Goal: Task Accomplishment & Management: Use online tool/utility

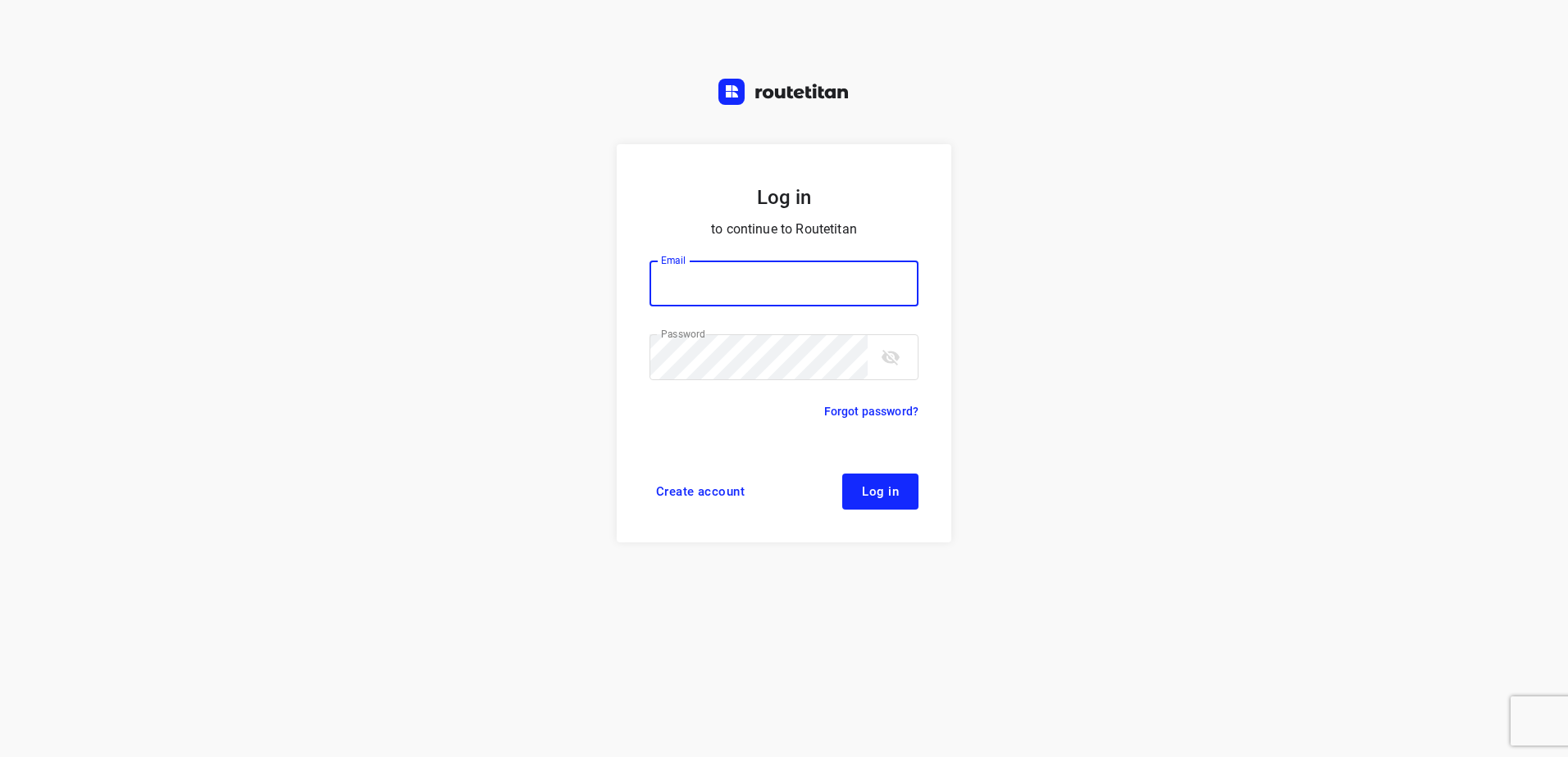
type input "[EMAIL_ADDRESS][DOMAIN_NAME]"
click at [882, 491] on span "Log in" at bounding box center [880, 491] width 36 height 13
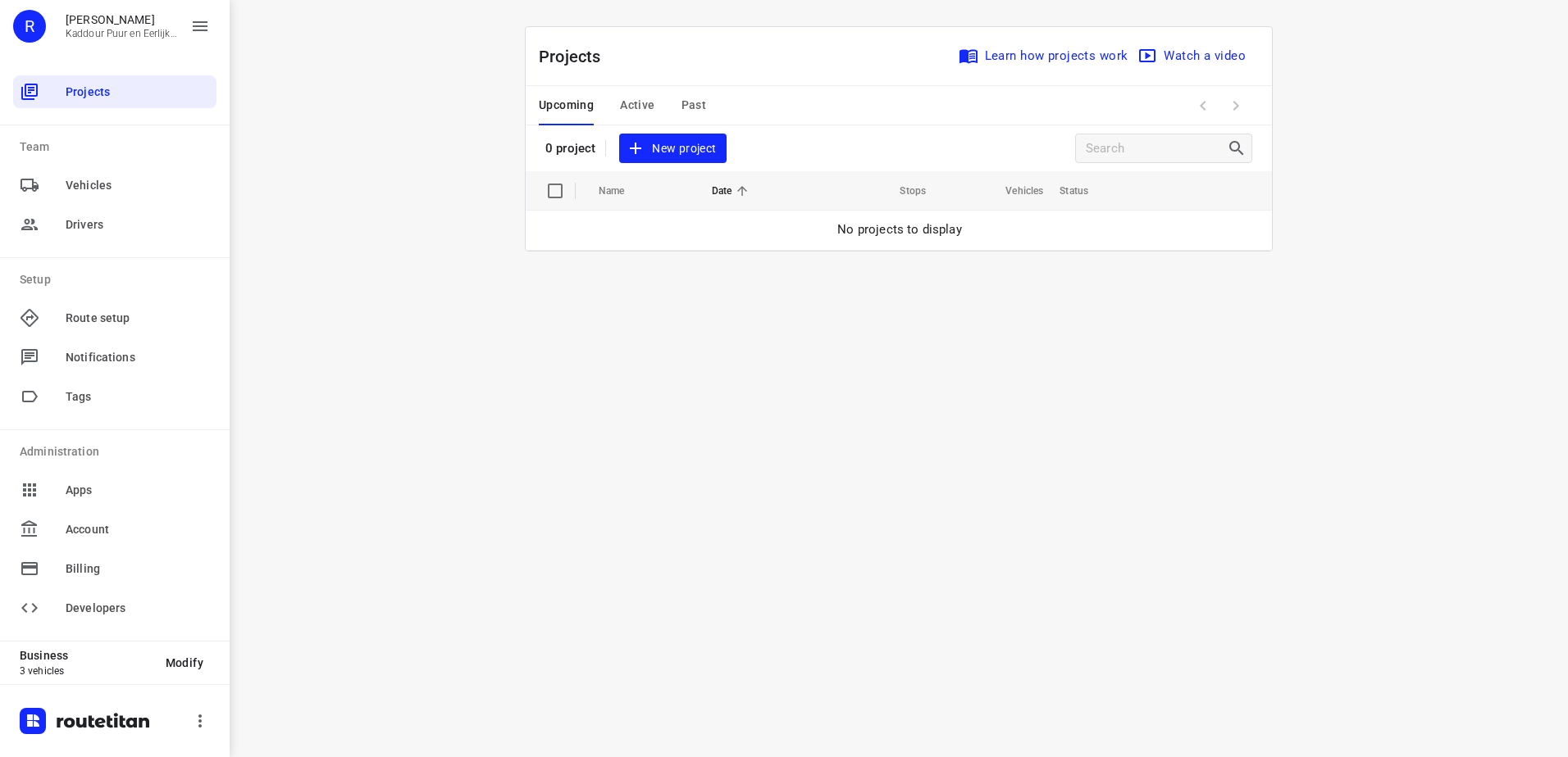
click at [685, 158] on span "New project" at bounding box center [673, 149] width 87 height 21
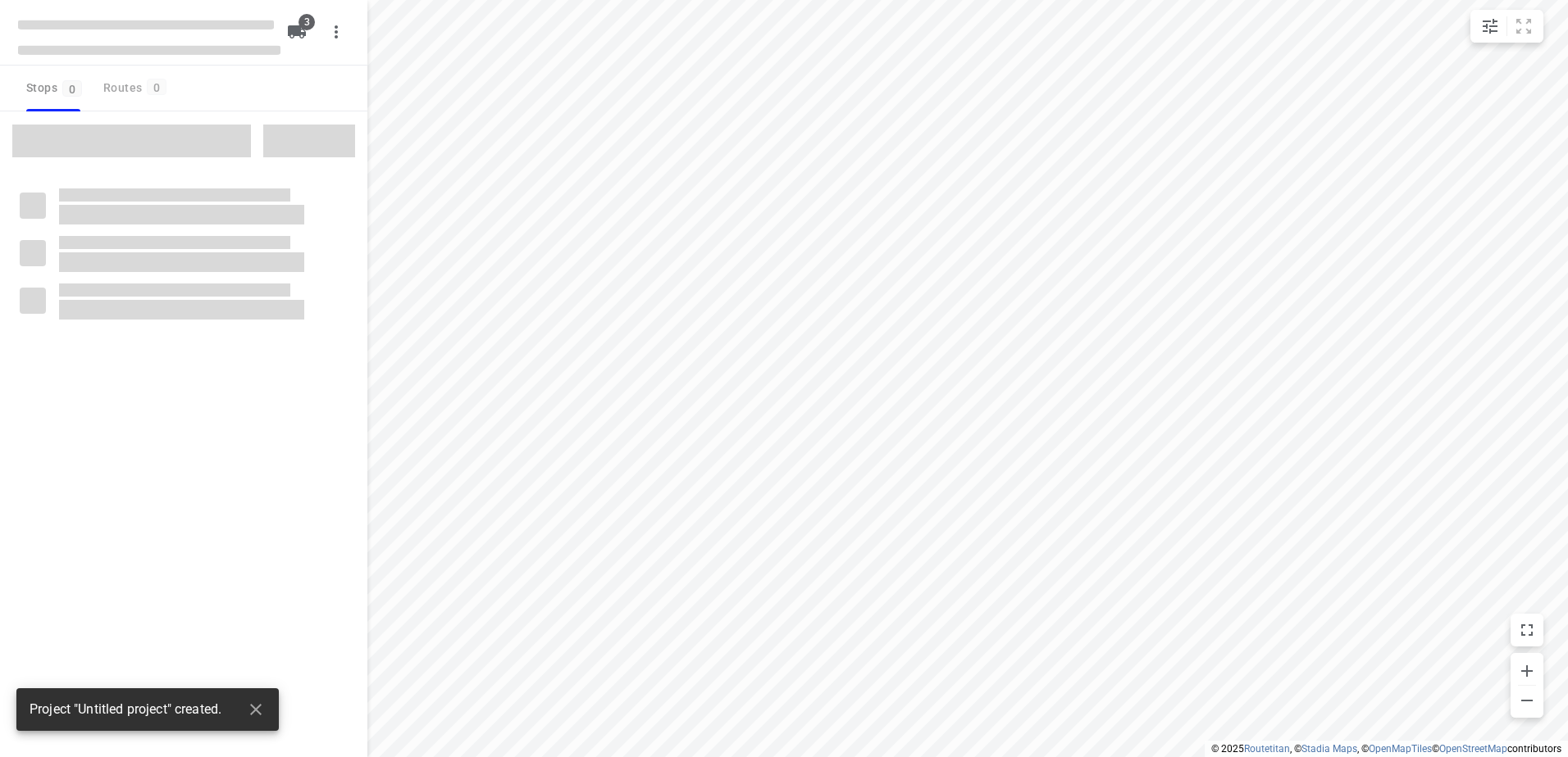
type input "distance"
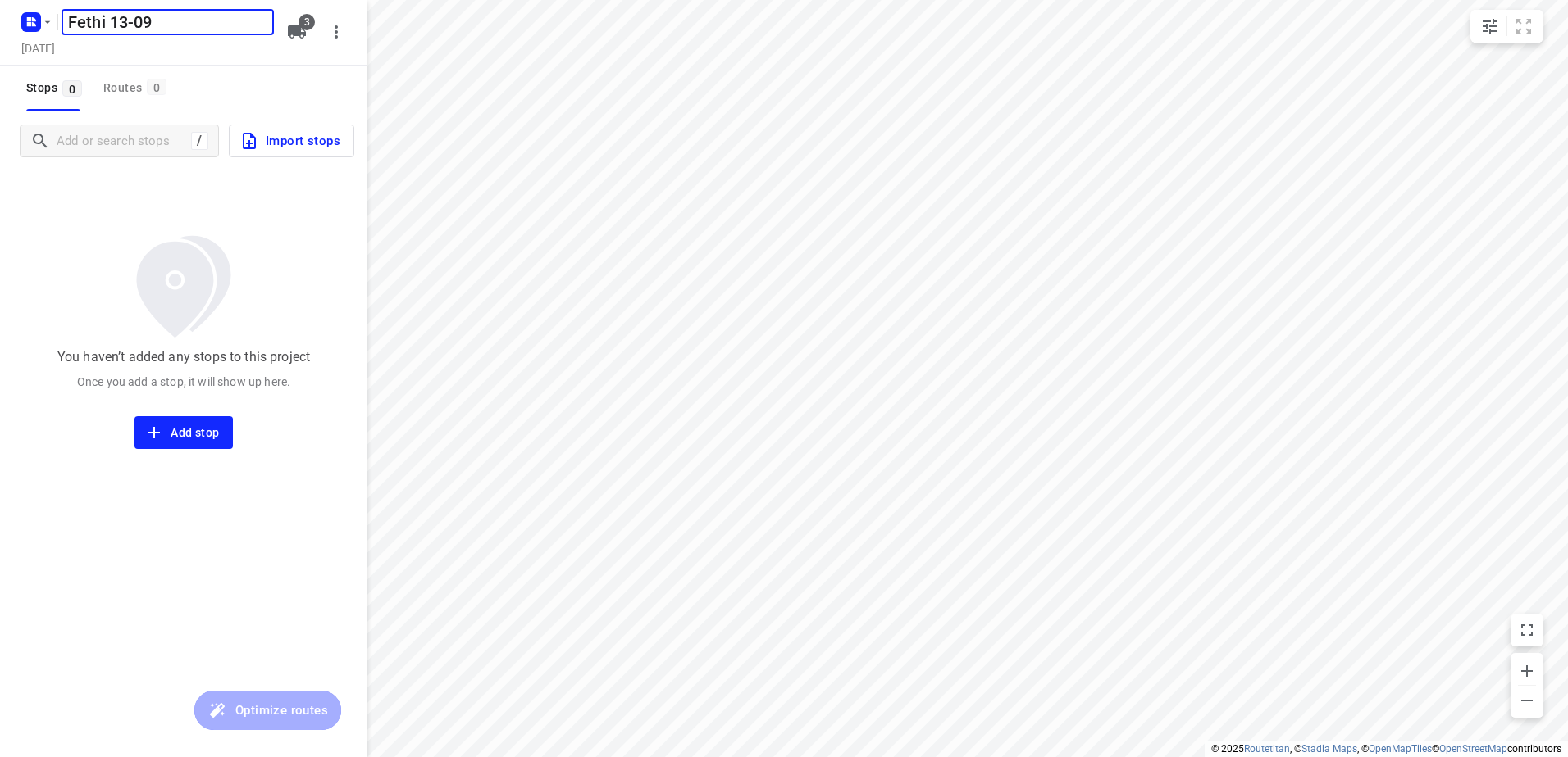
type input "Fethi 13-09"
click at [292, 37] on icon "button" at bounding box center [296, 32] width 18 height 13
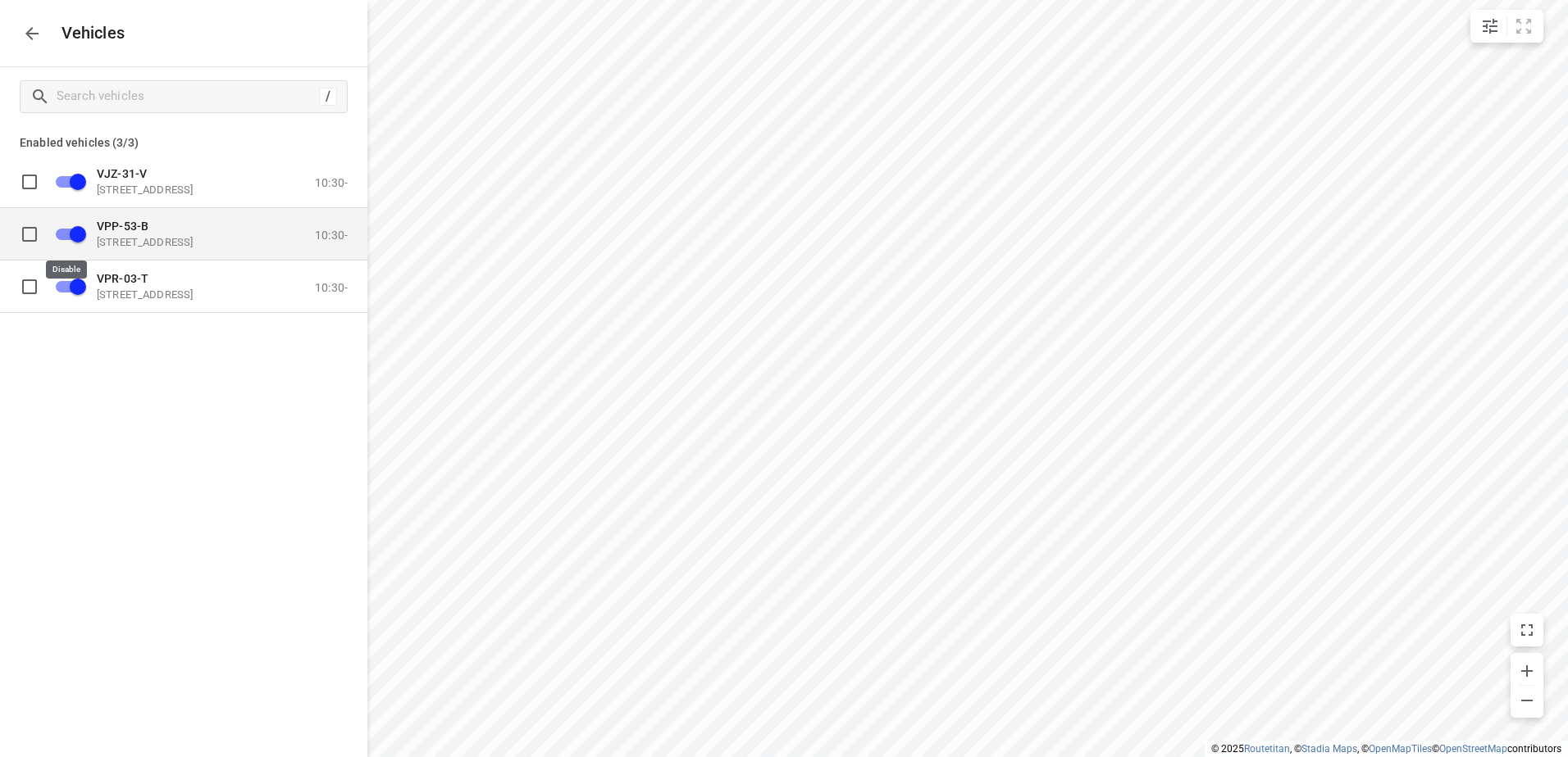
click at [56, 233] on input "grid" at bounding box center [78, 234] width 94 height 32
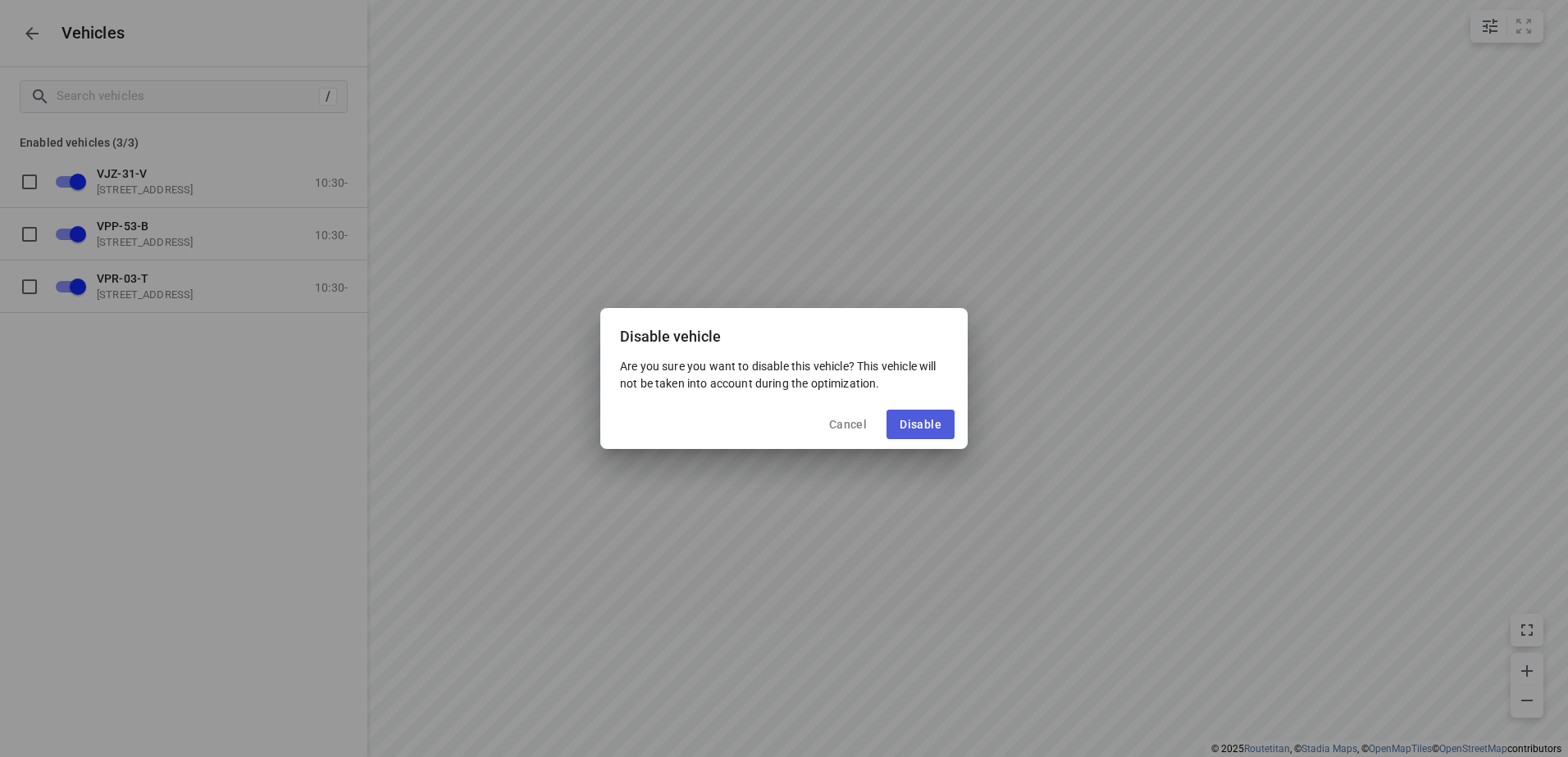
click at [892, 413] on button "Disable" at bounding box center [920, 424] width 68 height 30
checkbox input "false"
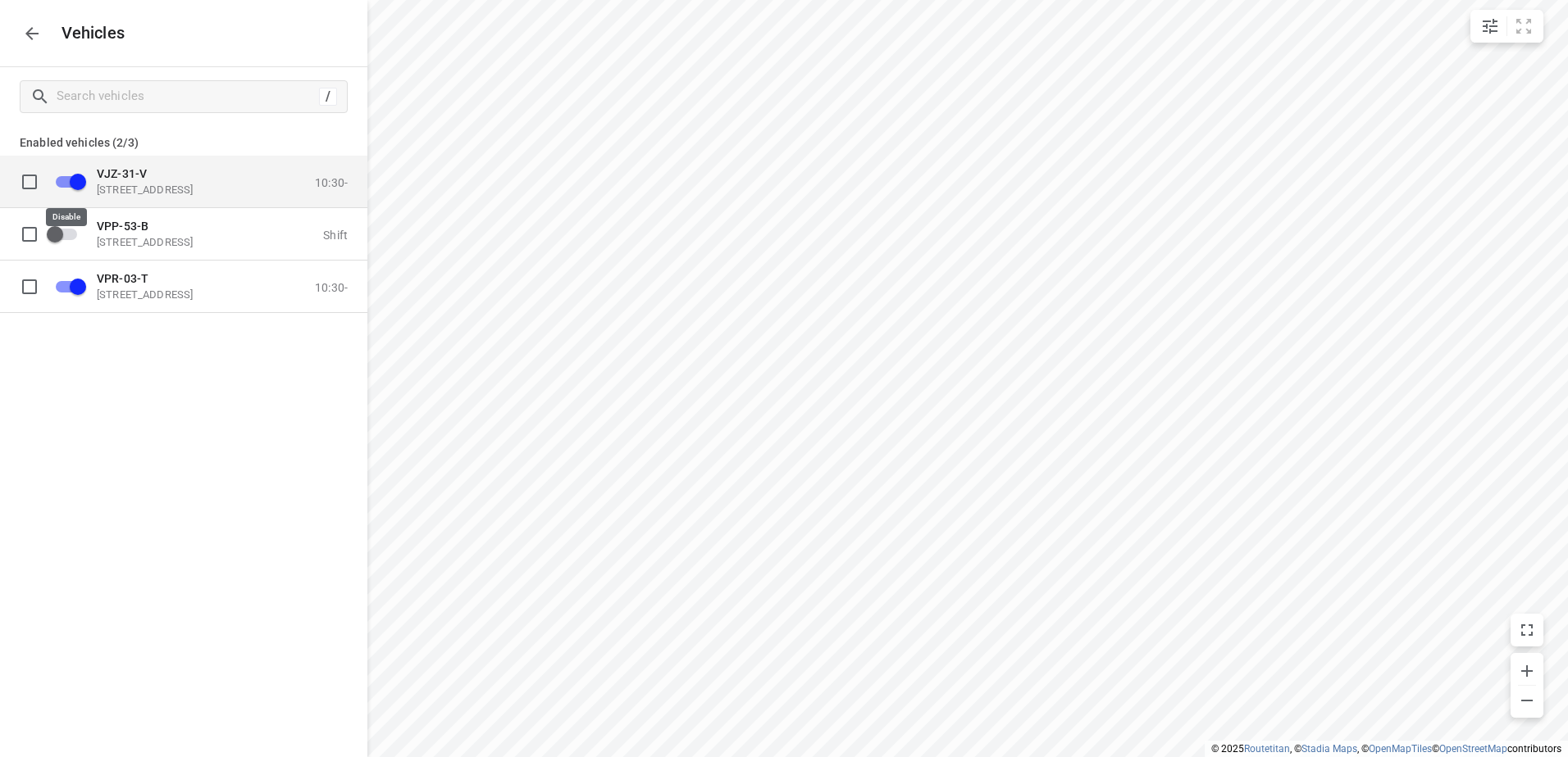
click at [84, 178] on input "grid" at bounding box center [78, 181] width 94 height 32
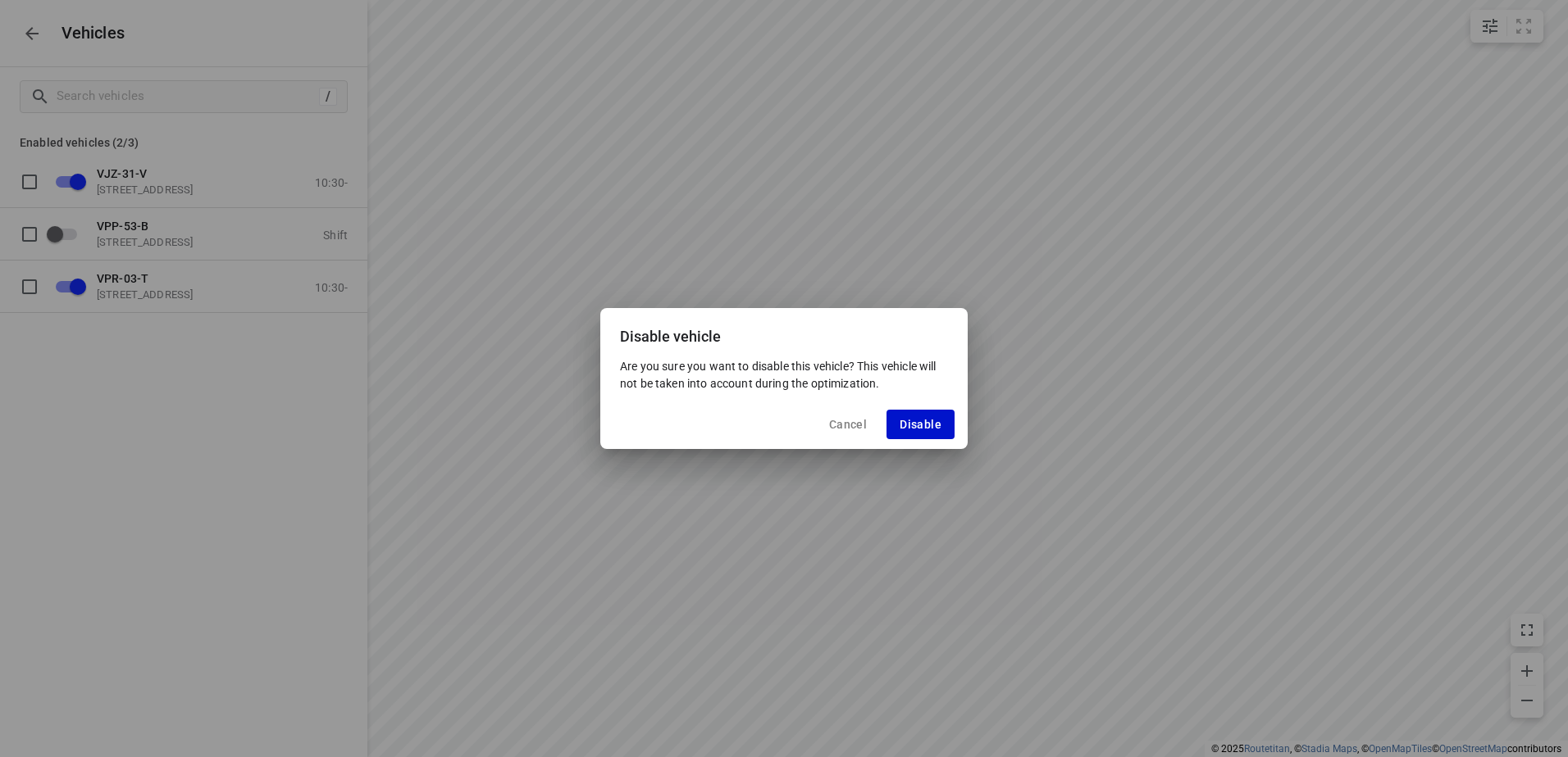
click at [933, 429] on span "Disable" at bounding box center [921, 424] width 41 height 13
checkbox input "false"
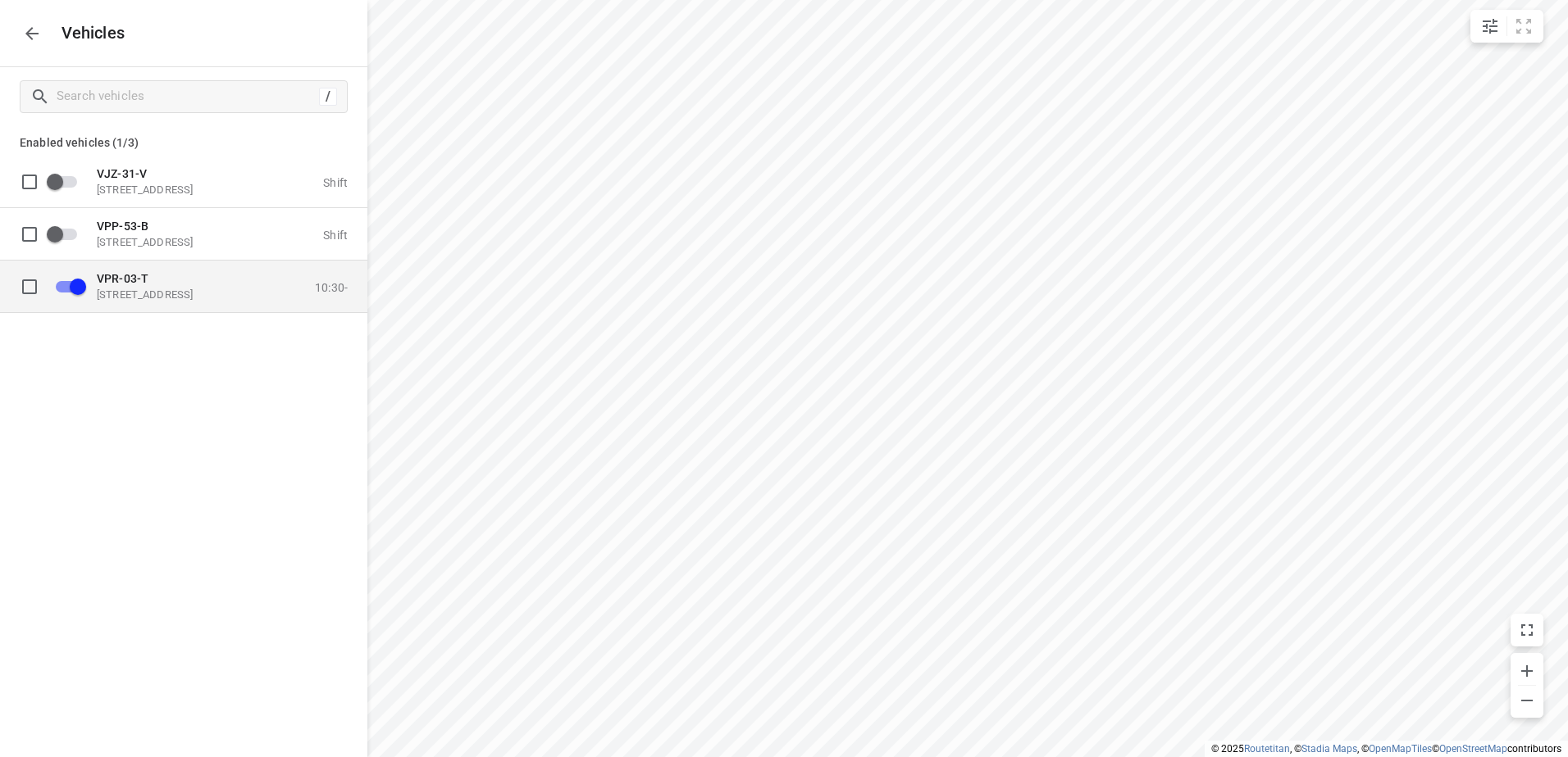
click at [213, 299] on p "[STREET_ADDRESS]" at bounding box center [178, 293] width 164 height 13
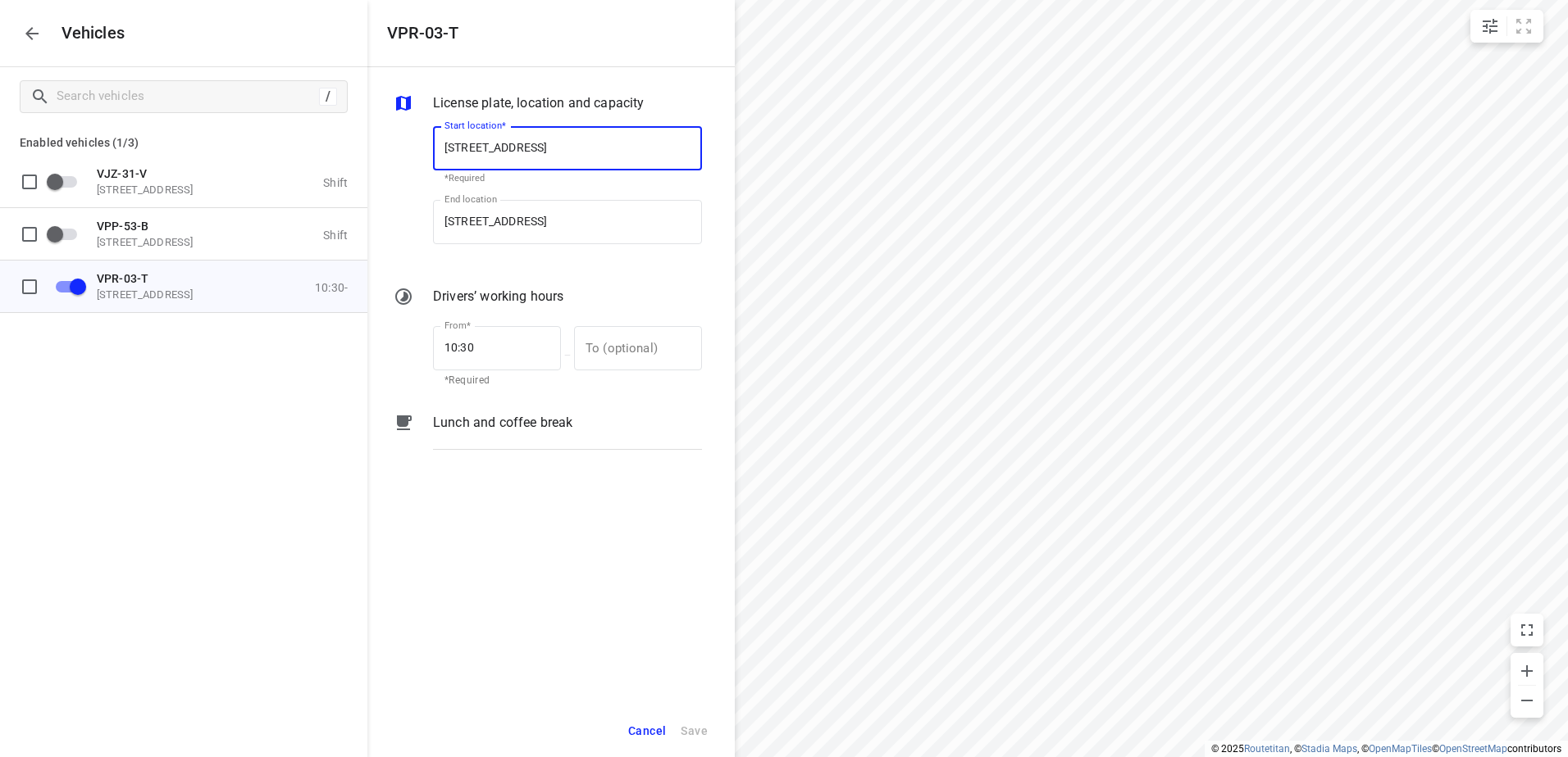
click at [602, 461] on div "Lunch and coffee break" at bounding box center [567, 437] width 276 height 56
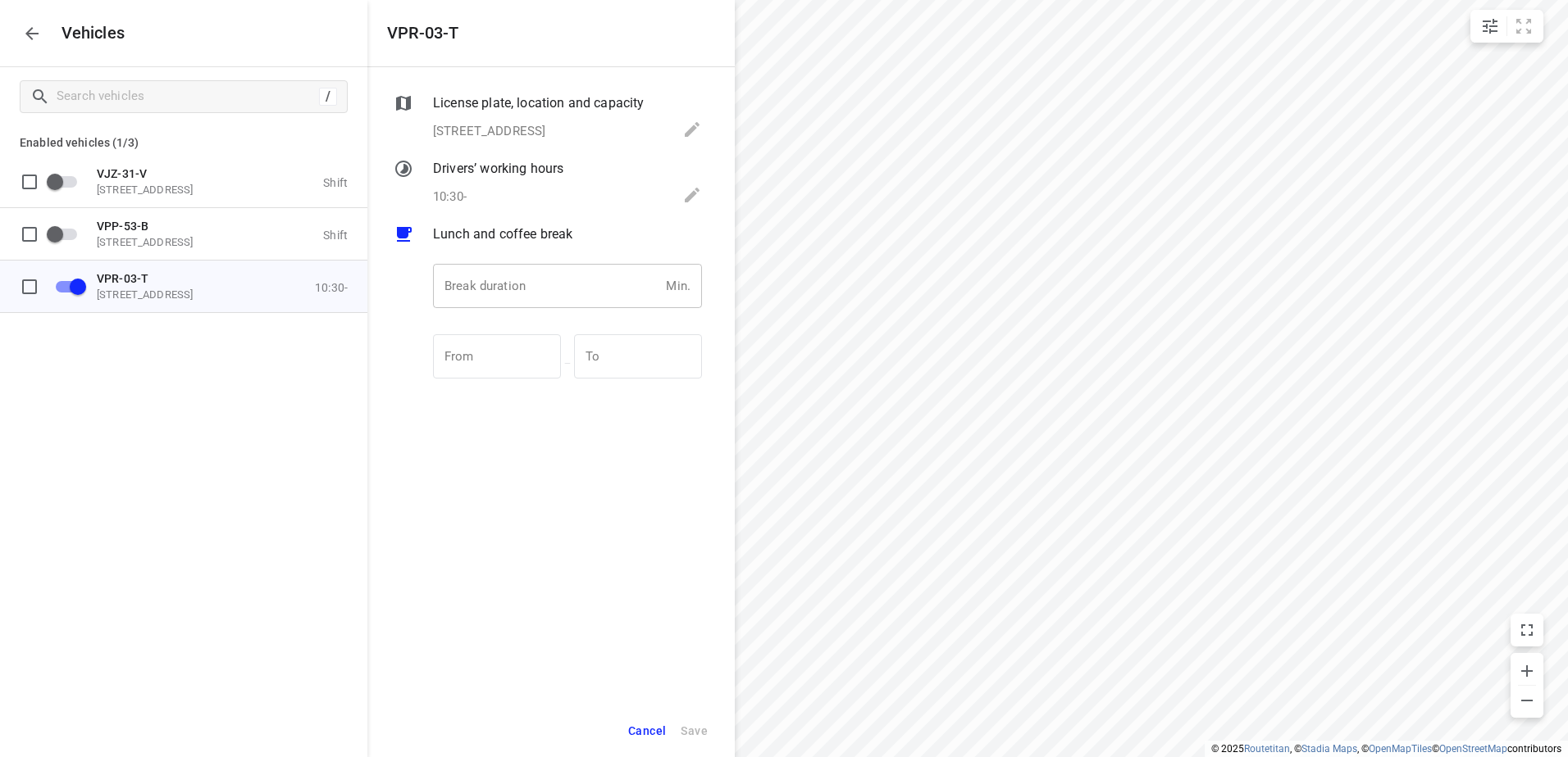
click at [561, 295] on input "number" at bounding box center [547, 285] width 227 height 44
type input "30"
click at [695, 738] on span "Save" at bounding box center [693, 731] width 27 height 21
click at [24, 27] on icon "button" at bounding box center [32, 33] width 20 height 20
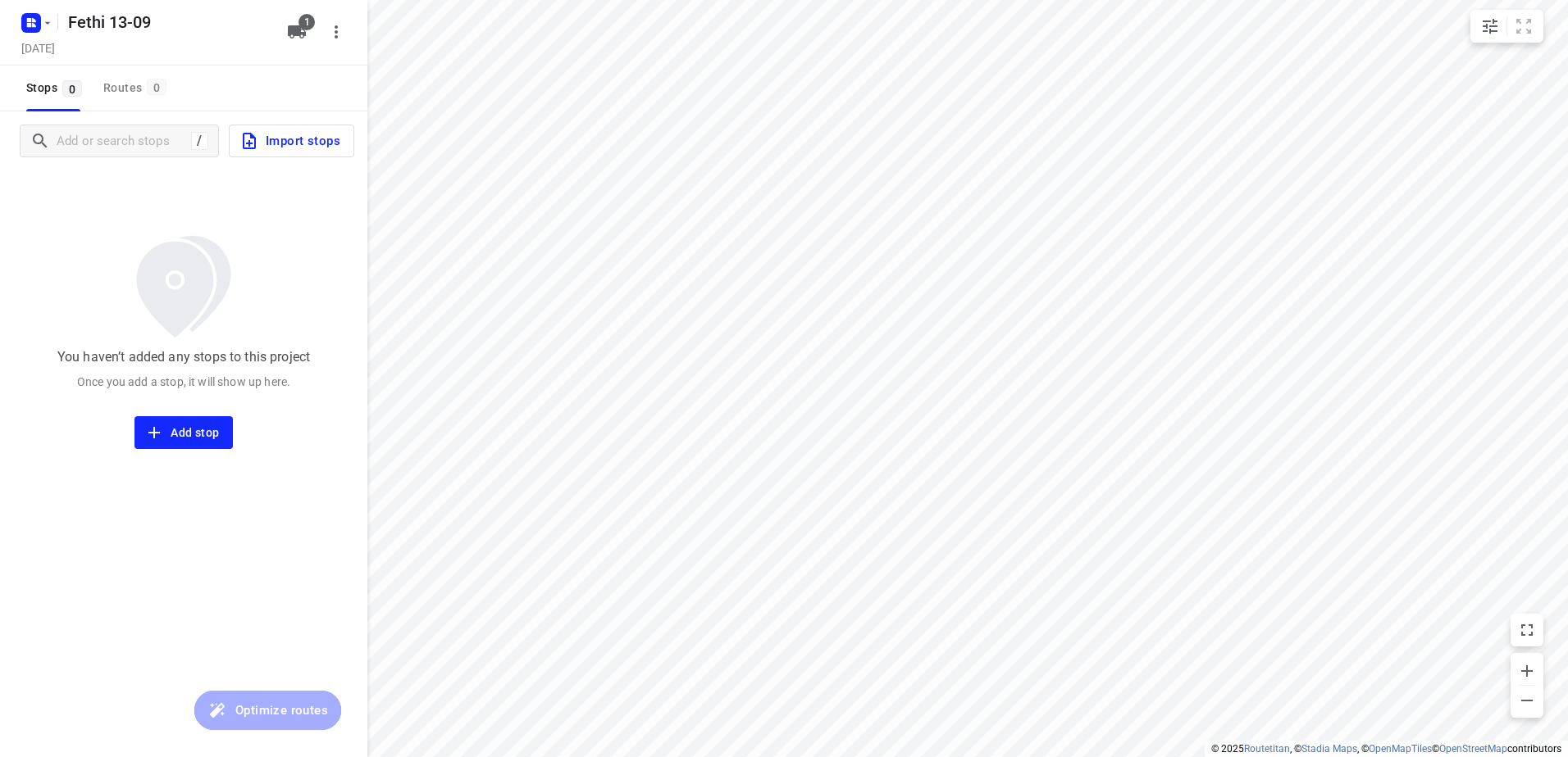
click at [296, 146] on span "Import stops" at bounding box center [290, 141] width 100 height 22
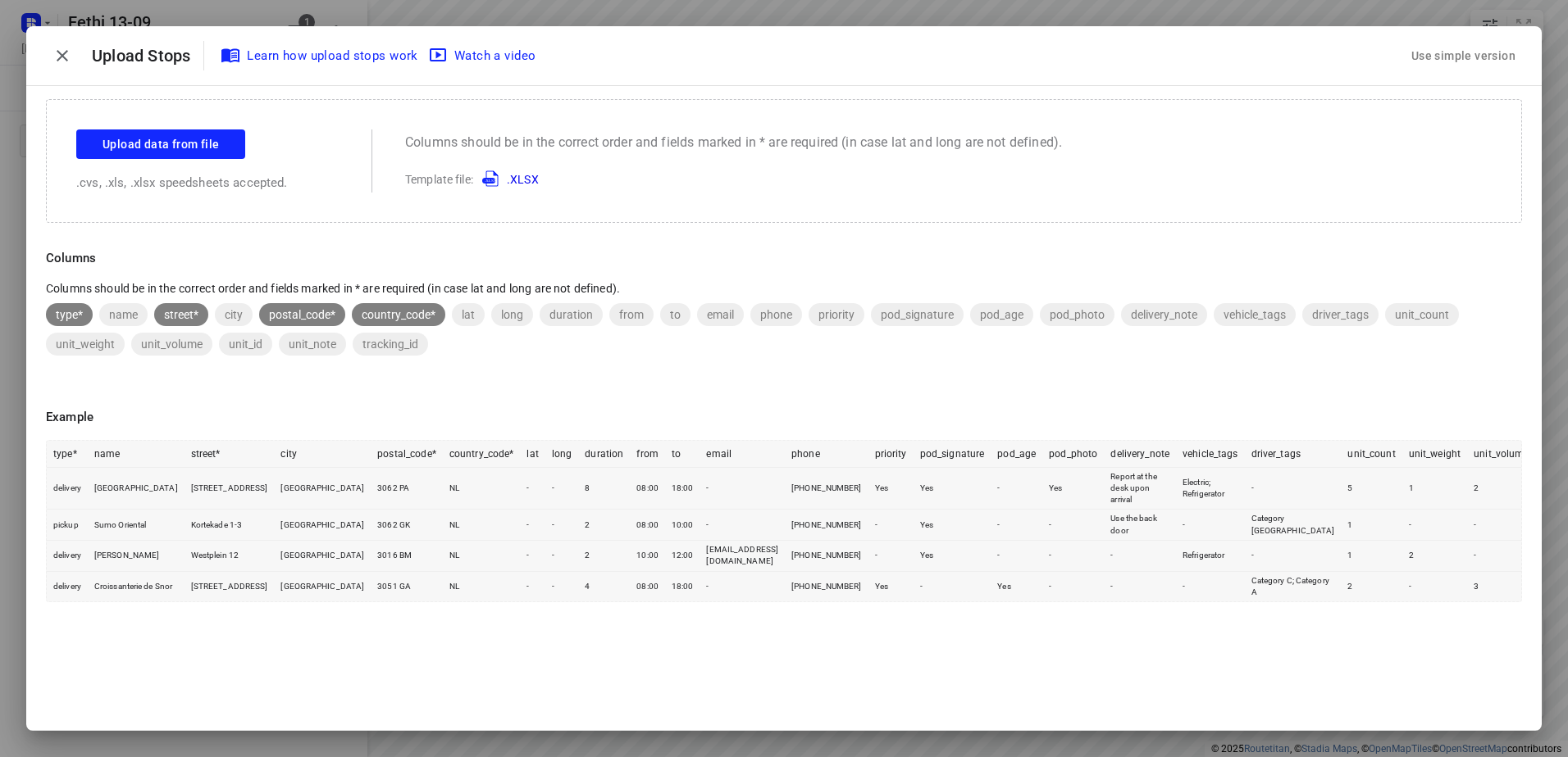
click at [1436, 50] on div "Use simple version" at bounding box center [1464, 55] width 110 height 27
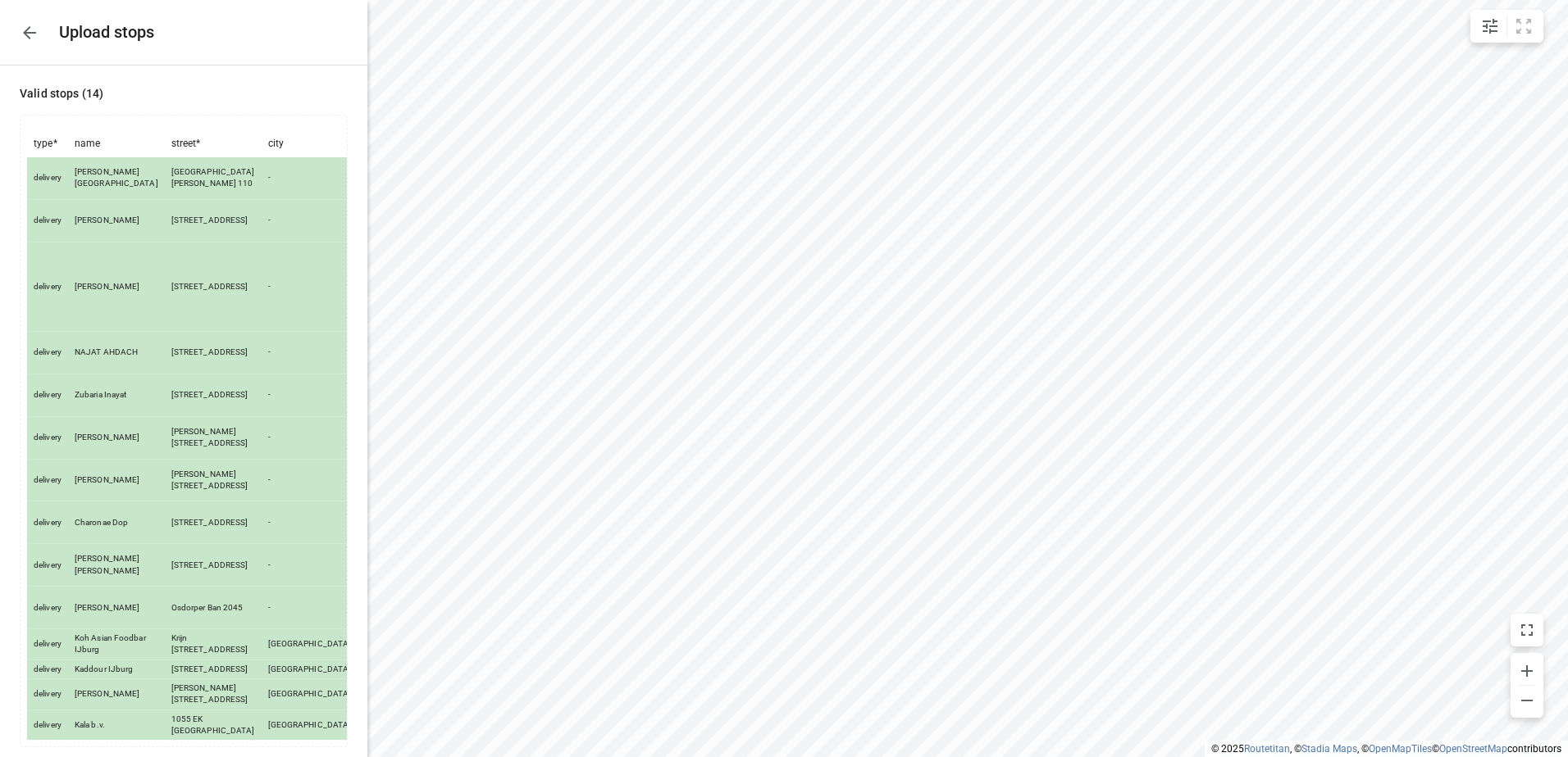
scroll to position [140, 0]
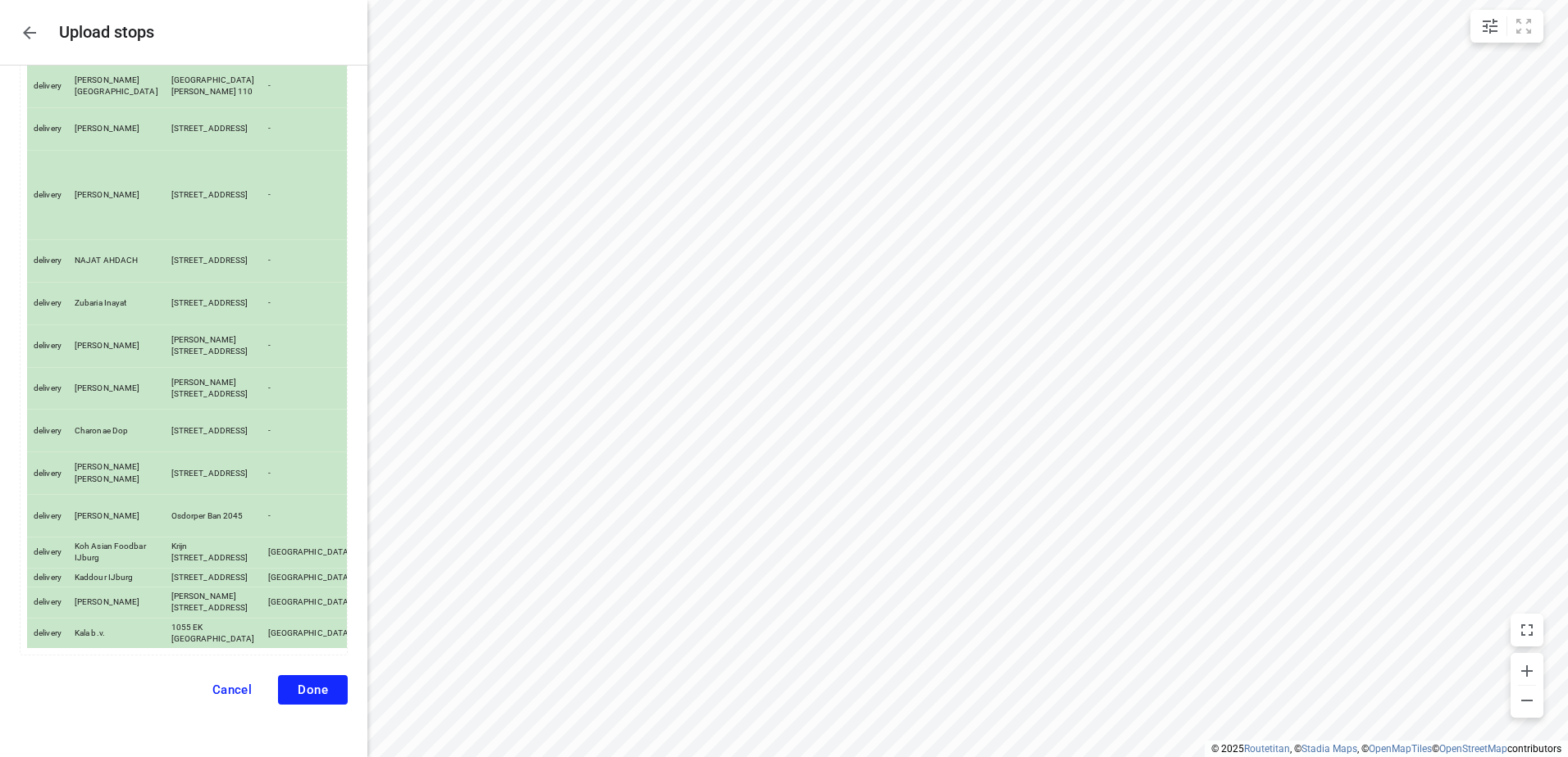
click at [309, 679] on button "Done" at bounding box center [312, 690] width 70 height 30
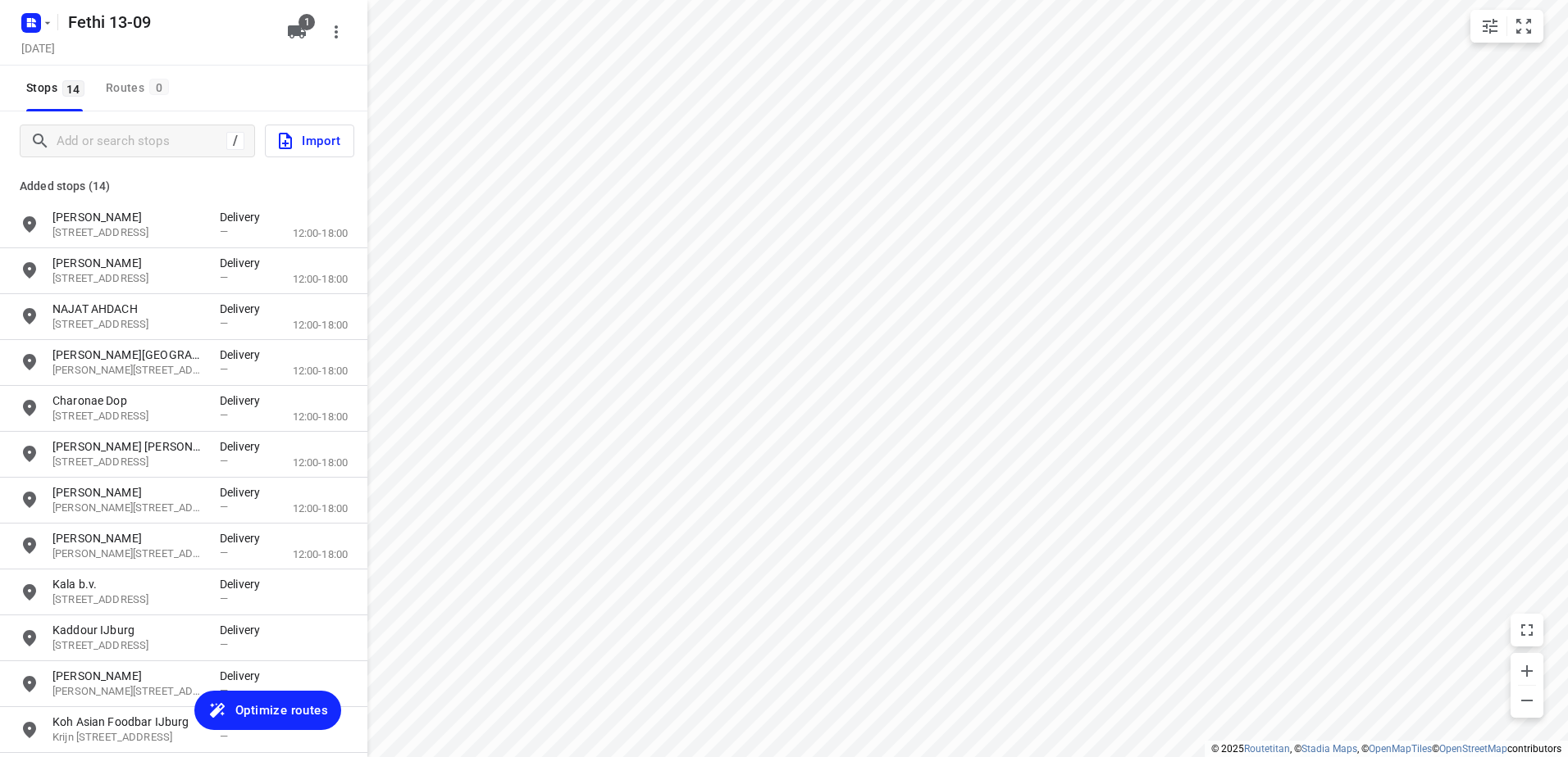
click at [306, 709] on span "Optimize routes" at bounding box center [282, 711] width 93 height 22
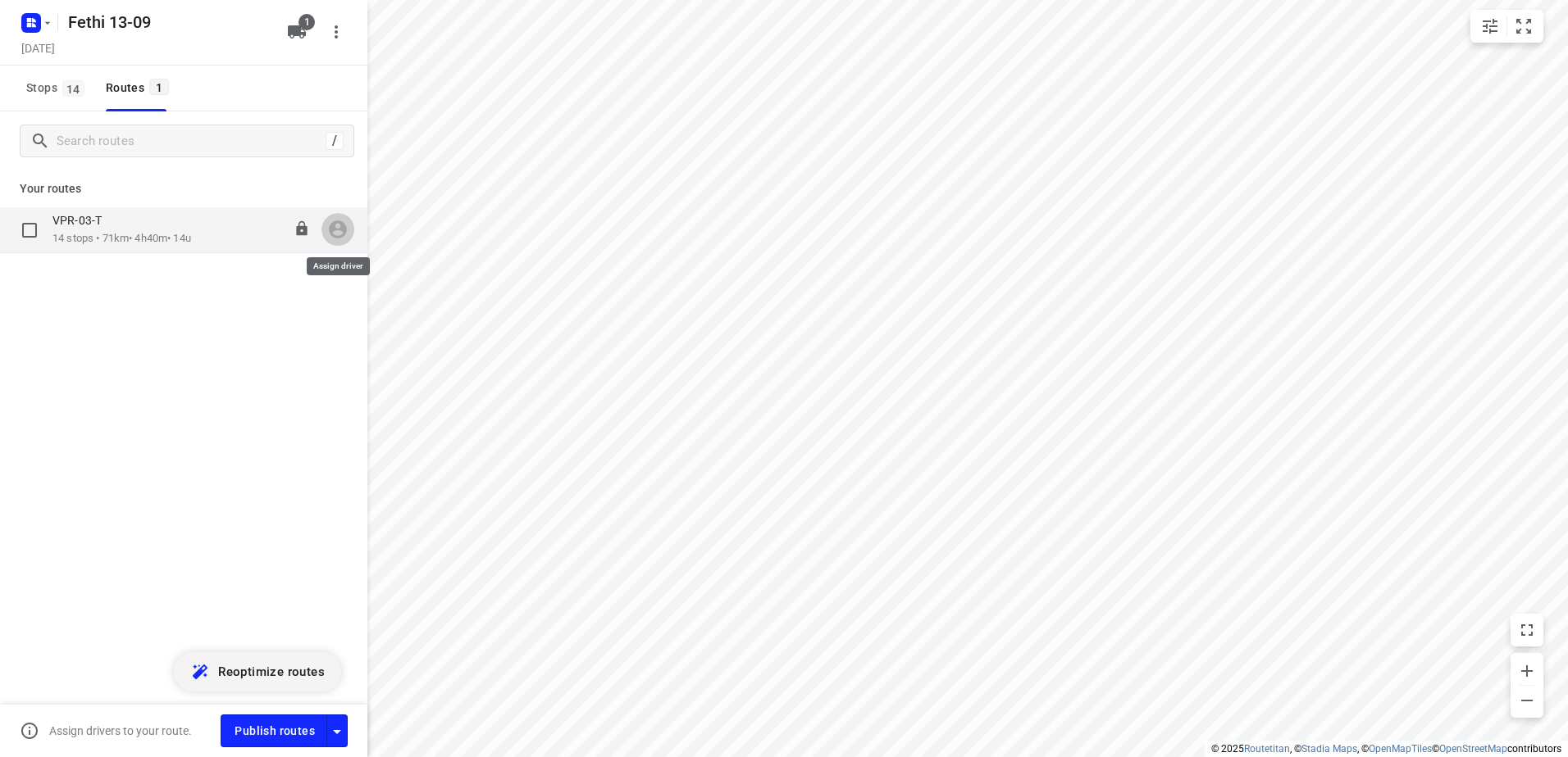
click at [336, 226] on icon "button" at bounding box center [338, 229] width 22 height 22
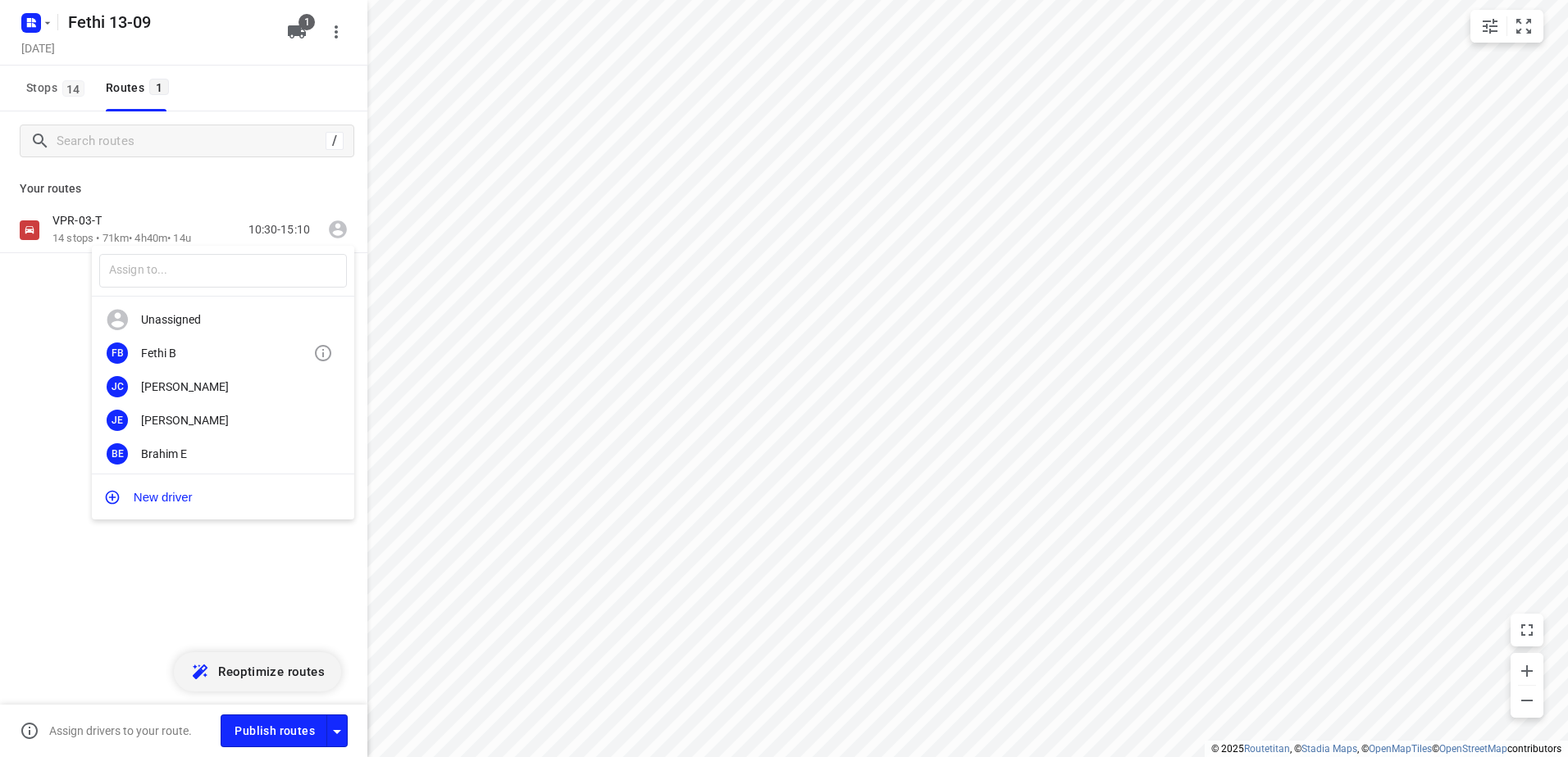
click at [214, 355] on div "Fethi B" at bounding box center [227, 352] width 172 height 13
click at [120, 228] on div "VPR-03-T" at bounding box center [121, 222] width 139 height 18
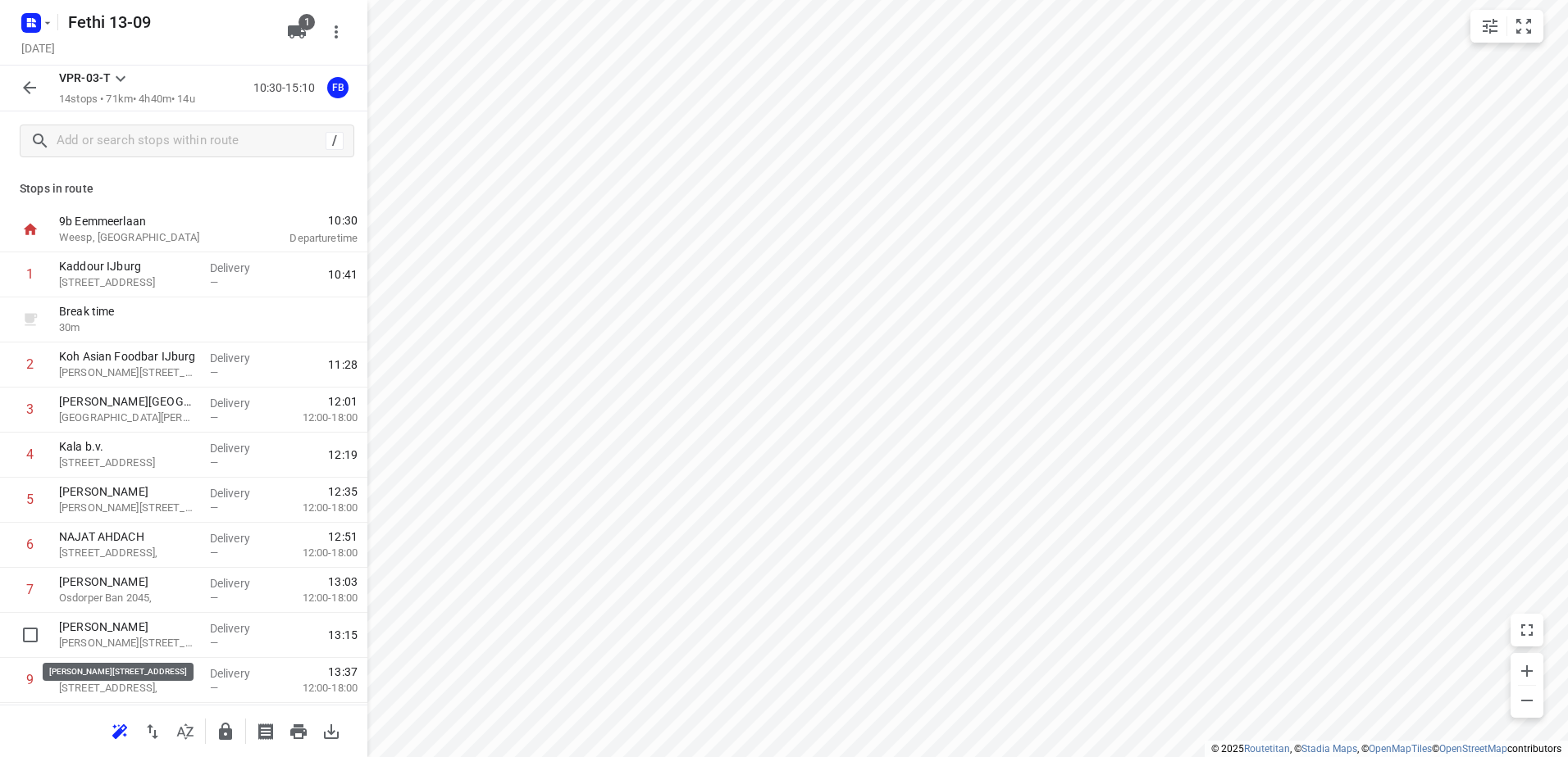
scroll to position [3, 0]
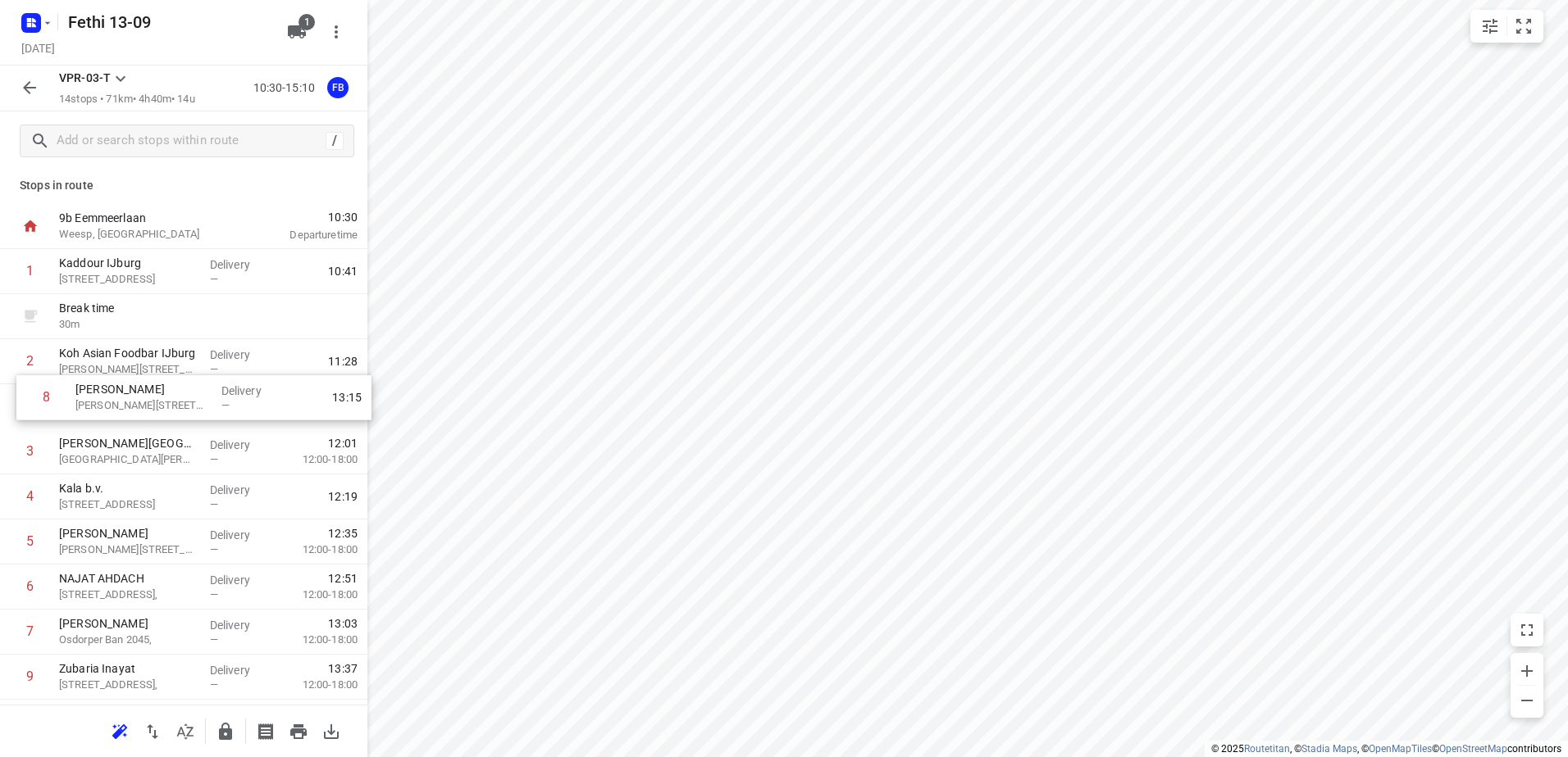
drag, startPoint x: 168, startPoint y: 641, endPoint x: 184, endPoint y: 390, distance: 251.5
click at [184, 390] on div "1 Kaddour IJburg [STREET_ADDRESS] Delivery — 10:41 Break time 30 m 2 Koh Asian …" at bounding box center [183, 587] width 367 height 676
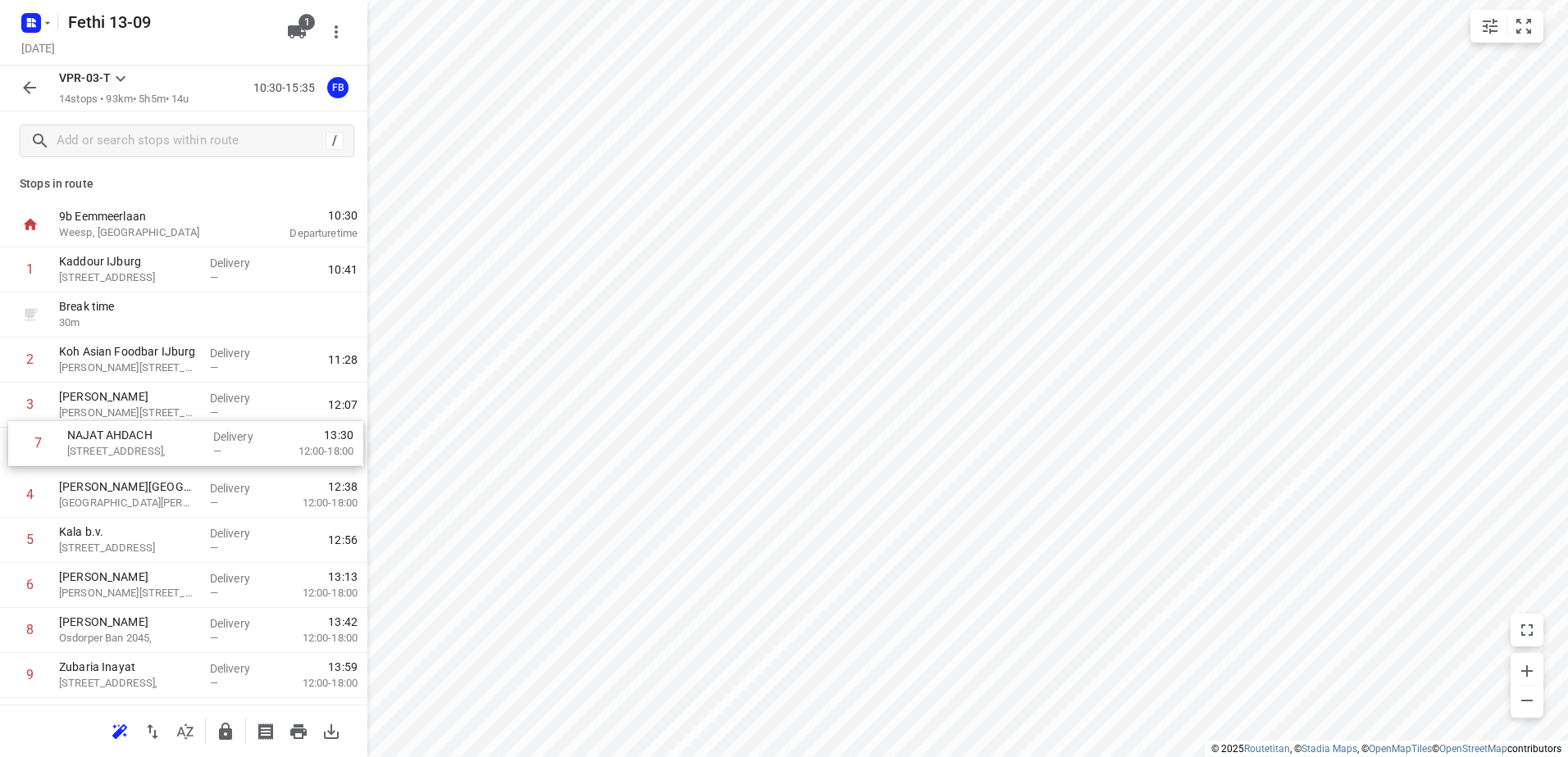
drag, startPoint x: 165, startPoint y: 586, endPoint x: 174, endPoint y: 435, distance: 151.3
click at [174, 435] on div "1 Kaddour IJburg [STREET_ADDRESS] Delivery — 10:41 Break time 30 m 2 Koh Asian …" at bounding box center [183, 586] width 367 height 676
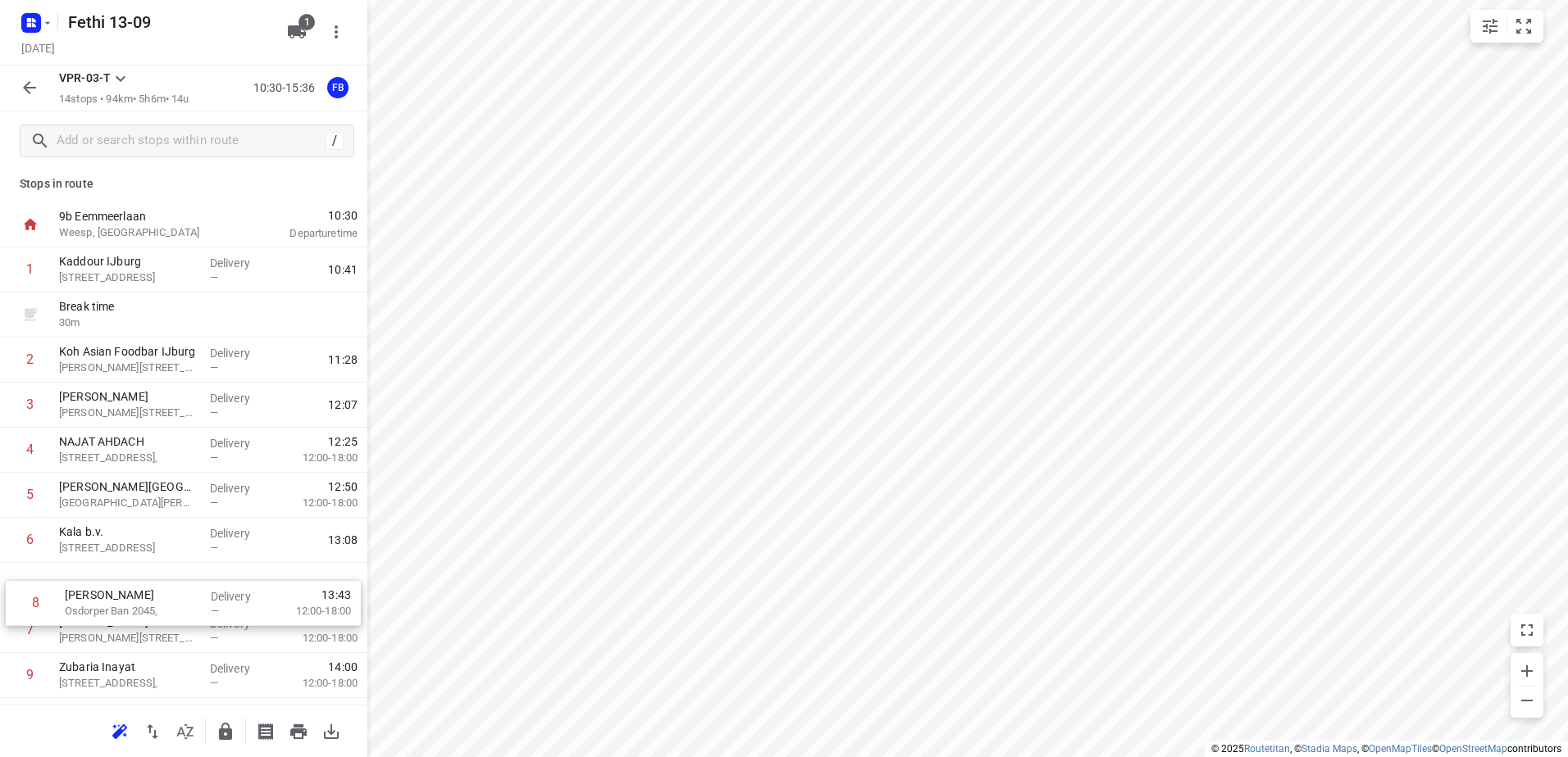
scroll to position [12, 0]
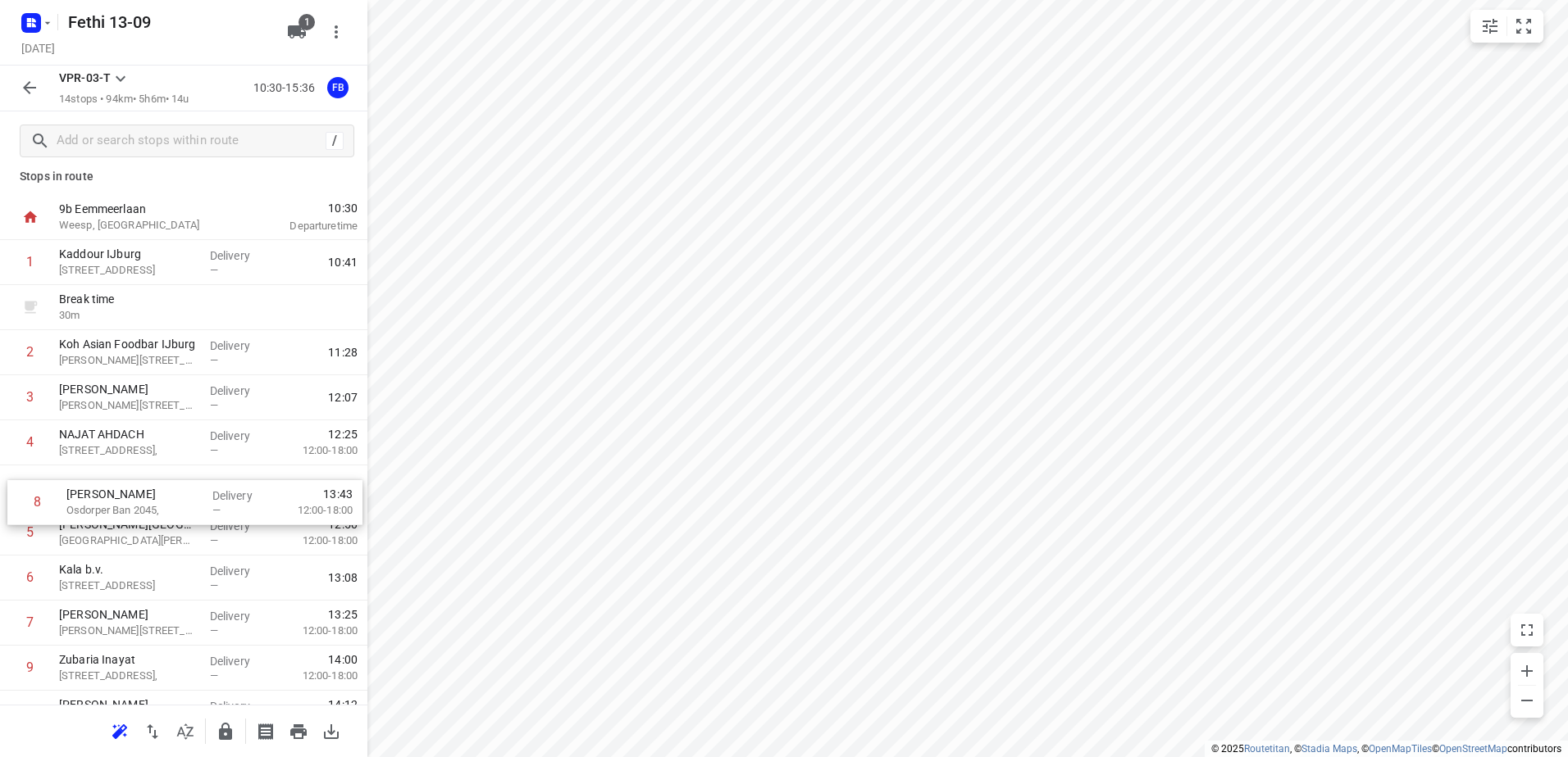
drag, startPoint x: 140, startPoint y: 630, endPoint x: 148, endPoint y: 483, distance: 147.2
click at [148, 483] on div "1 Kaddour IJburg [STREET_ADDRESS] Delivery — 10:41 Break time 30 m 2 Koh Asian …" at bounding box center [183, 578] width 367 height 676
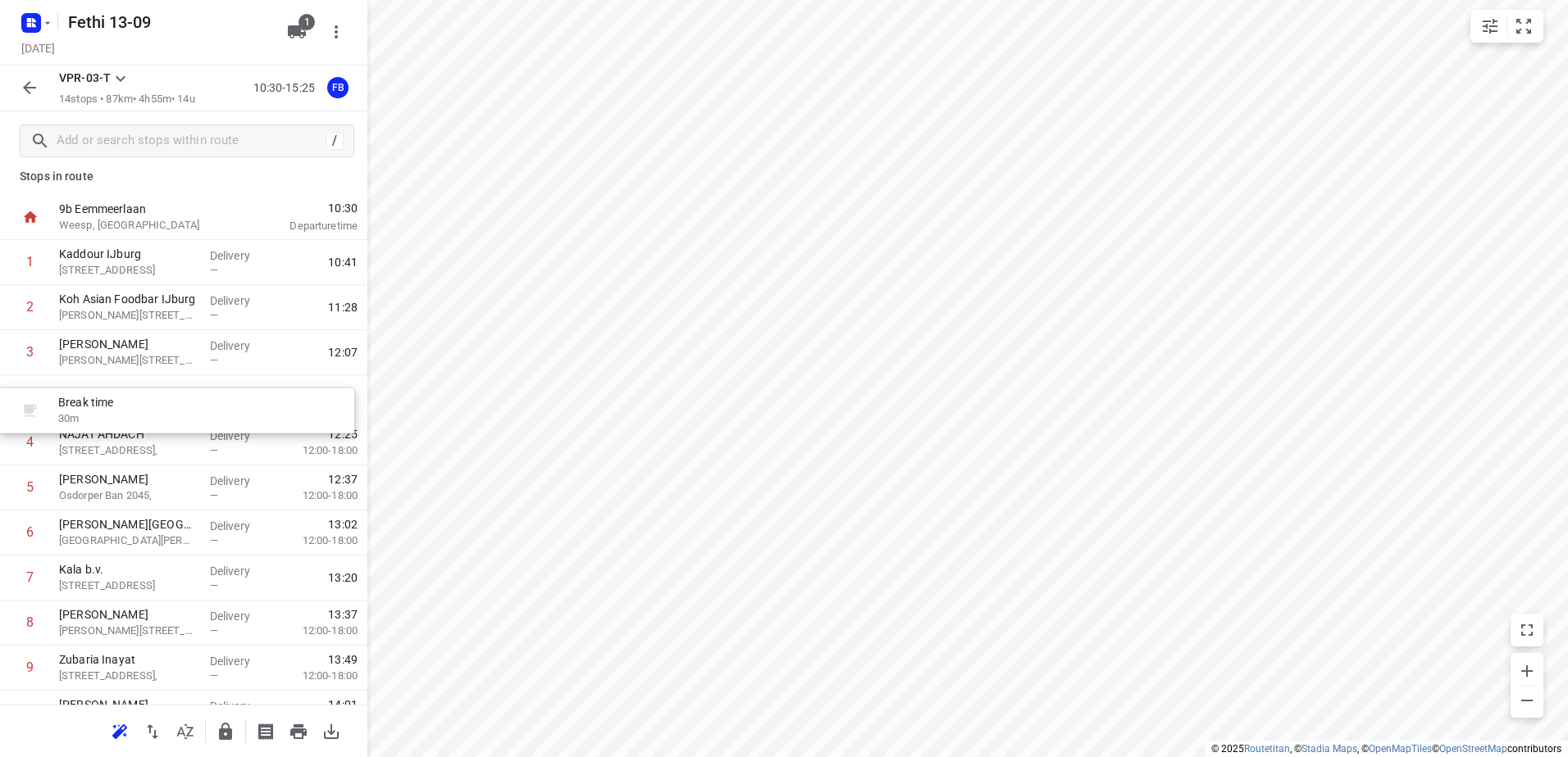
drag, startPoint x: 189, startPoint y: 301, endPoint x: 187, endPoint y: 412, distance: 111.0
click at [187, 412] on div "1 Kaddour IJburg [STREET_ADDRESS] Delivery — 10:41 Break time 30 m 2 Koh Asian …" at bounding box center [183, 578] width 367 height 676
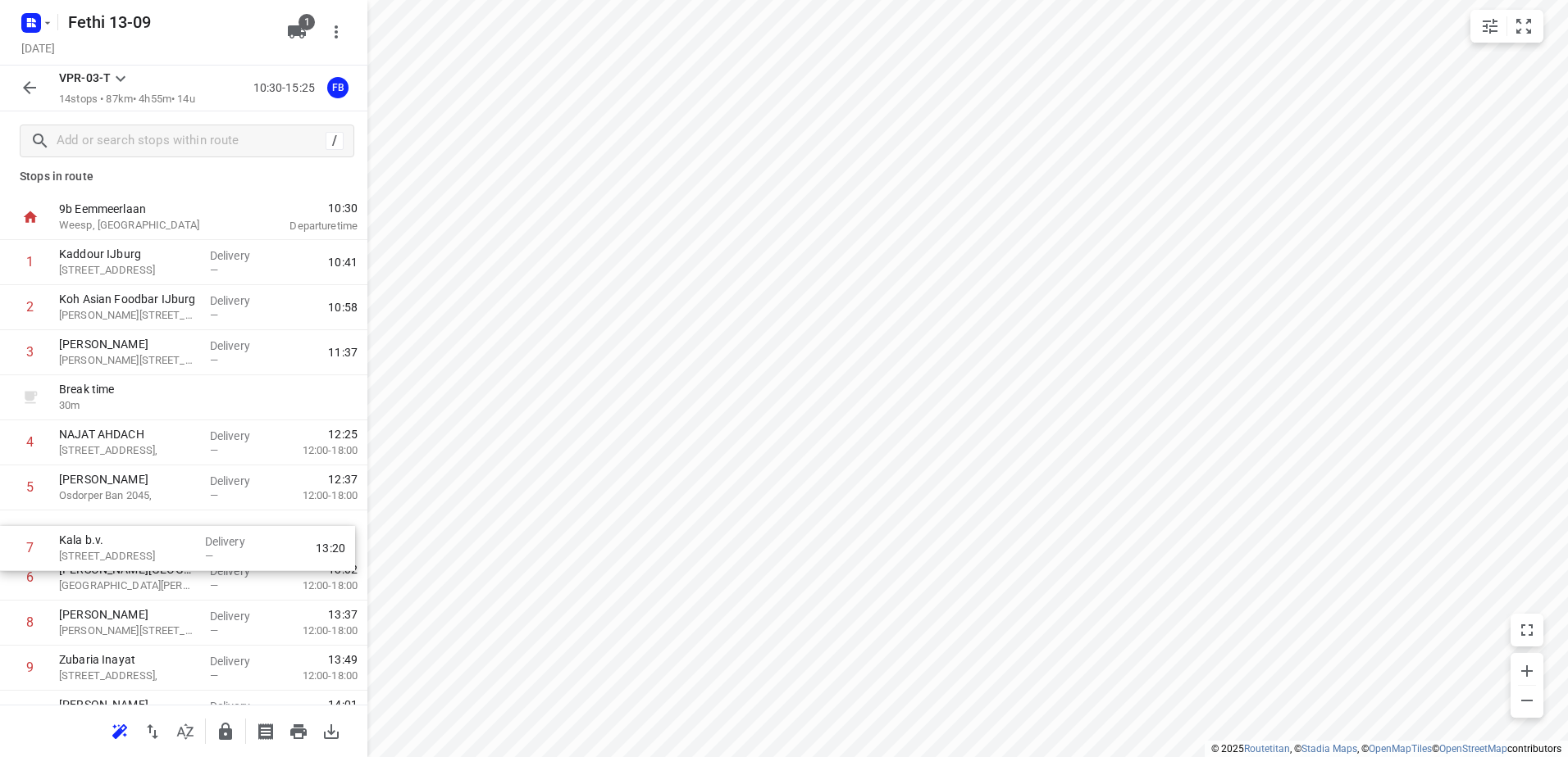
drag, startPoint x: 143, startPoint y: 577, endPoint x: 143, endPoint y: 529, distance: 48.0
click at [143, 529] on div "1 Kaddour IJburg [STREET_ADDRESS] Delivery — 10:41 2 Koh Asian Foodbar IJburg […" at bounding box center [183, 578] width 367 height 676
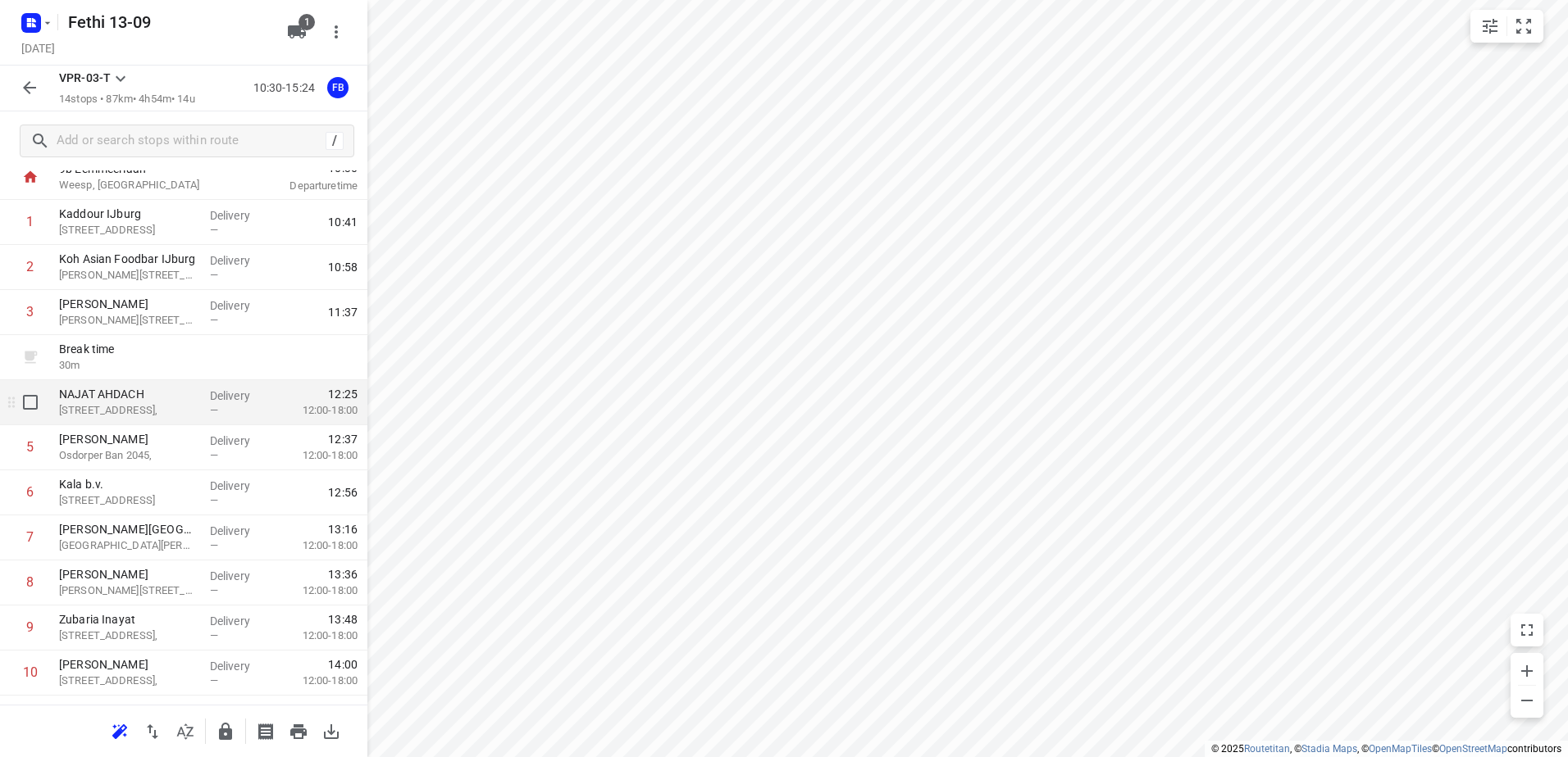
scroll to position [0, 0]
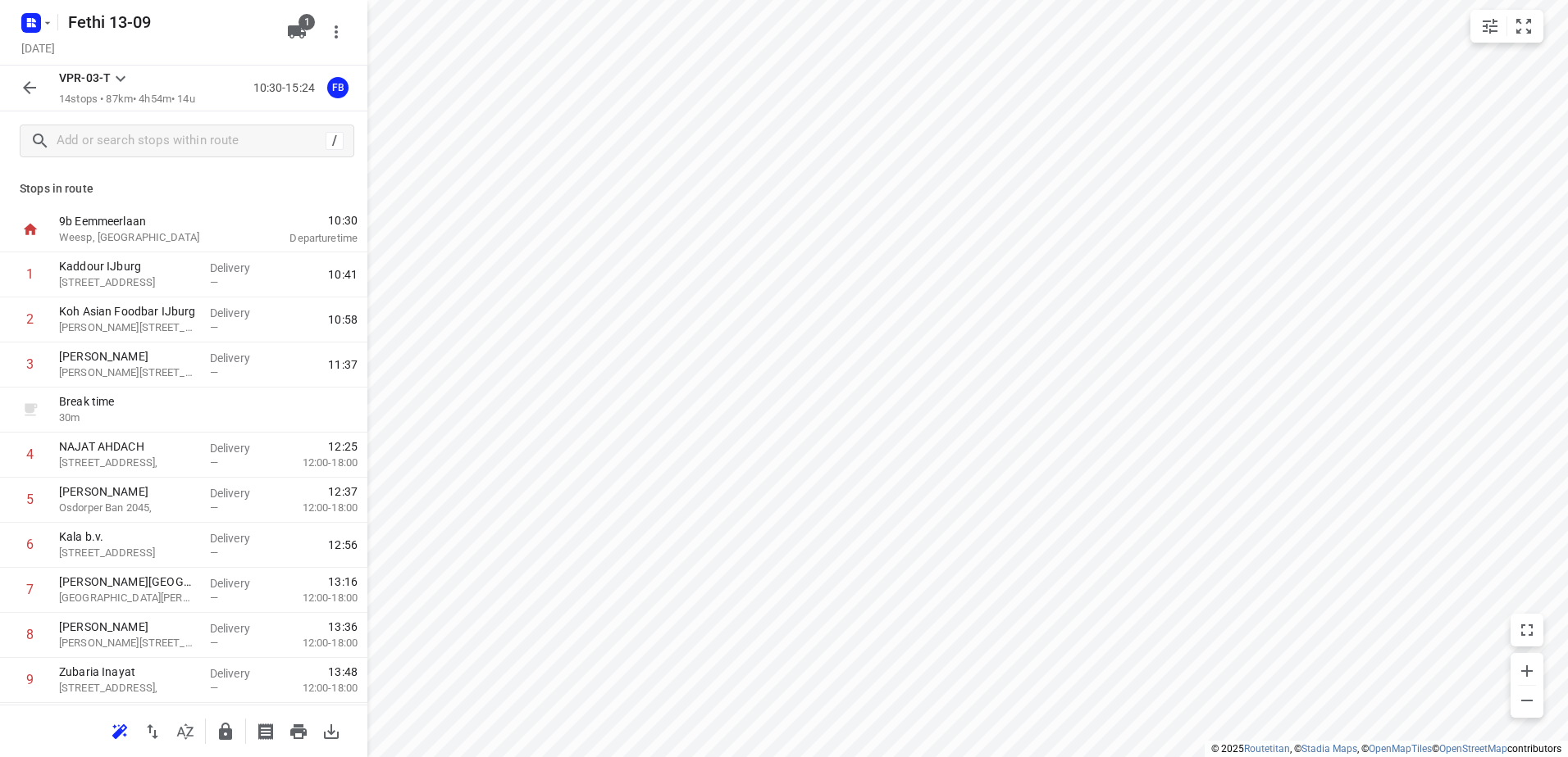
click at [27, 88] on icon "button" at bounding box center [29, 87] width 13 height 13
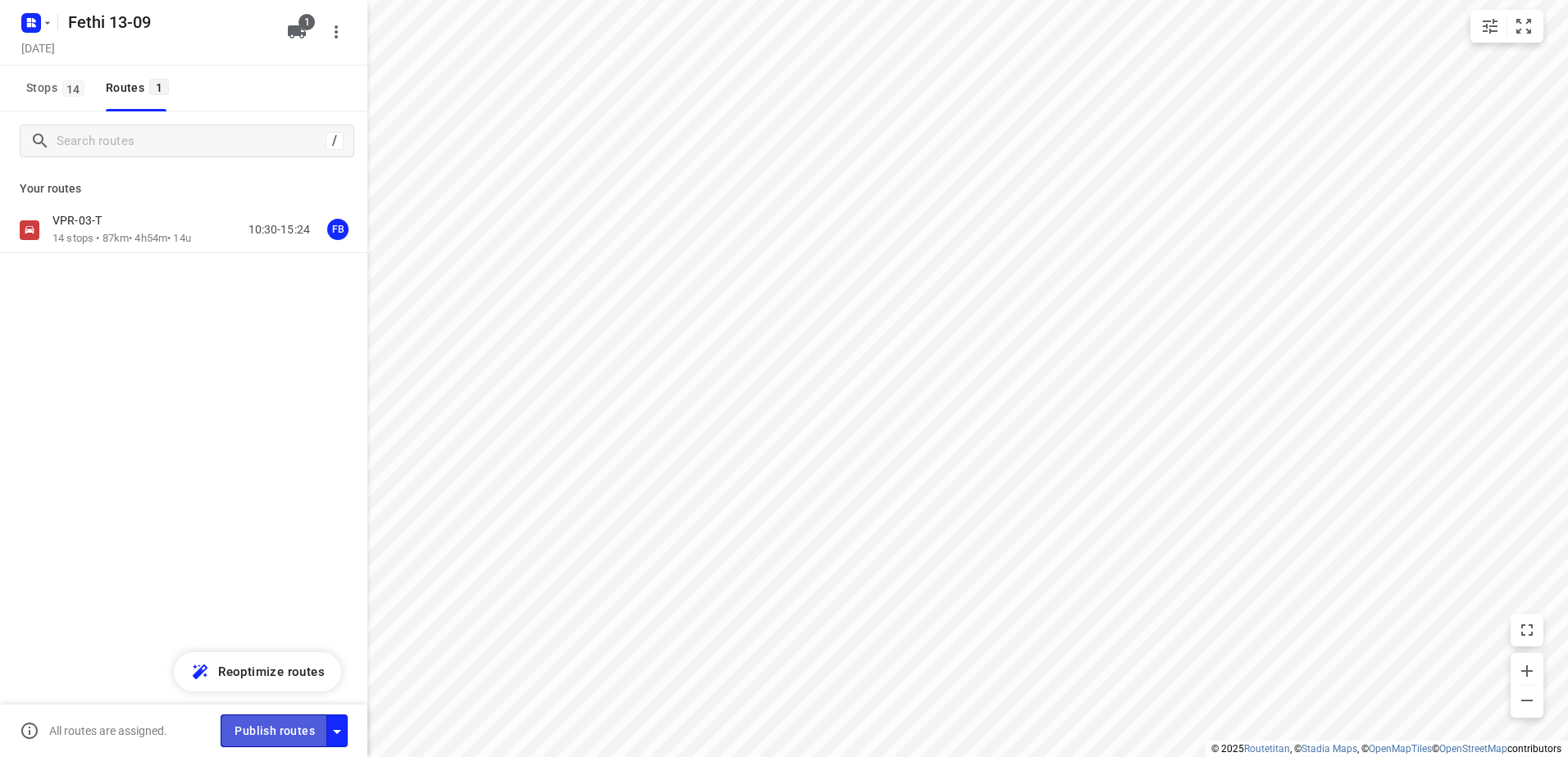
click at [275, 727] on span "Publish routes" at bounding box center [275, 731] width 81 height 21
click at [33, 25] on icon "button" at bounding box center [33, 25] width 4 height 4
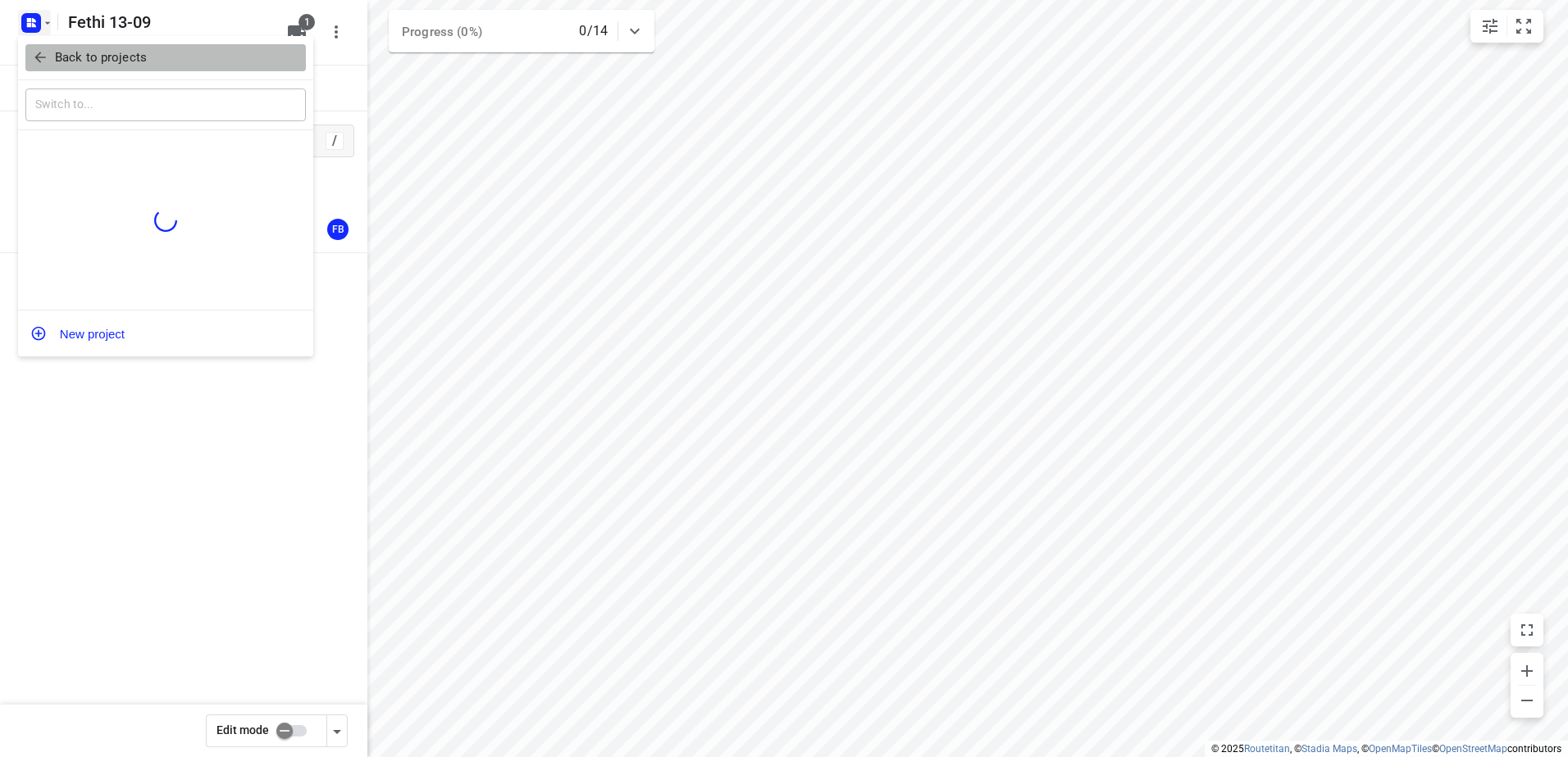
click at [96, 58] on p "Back to projects" at bounding box center [100, 57] width 92 height 19
